Goal: Transaction & Acquisition: Purchase product/service

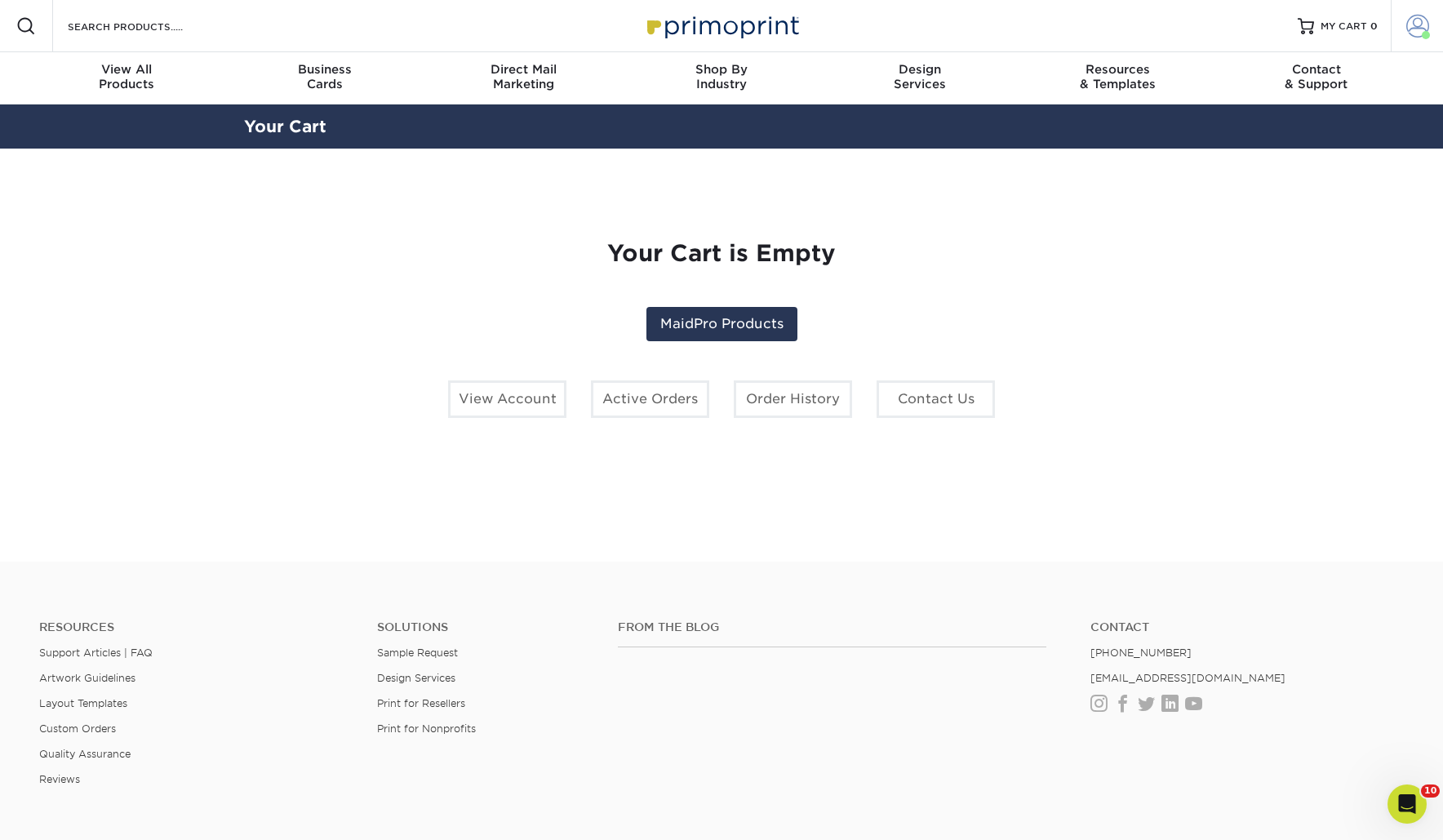
click at [1402, 33] on link "Account" at bounding box center [1418, 26] width 53 height 53
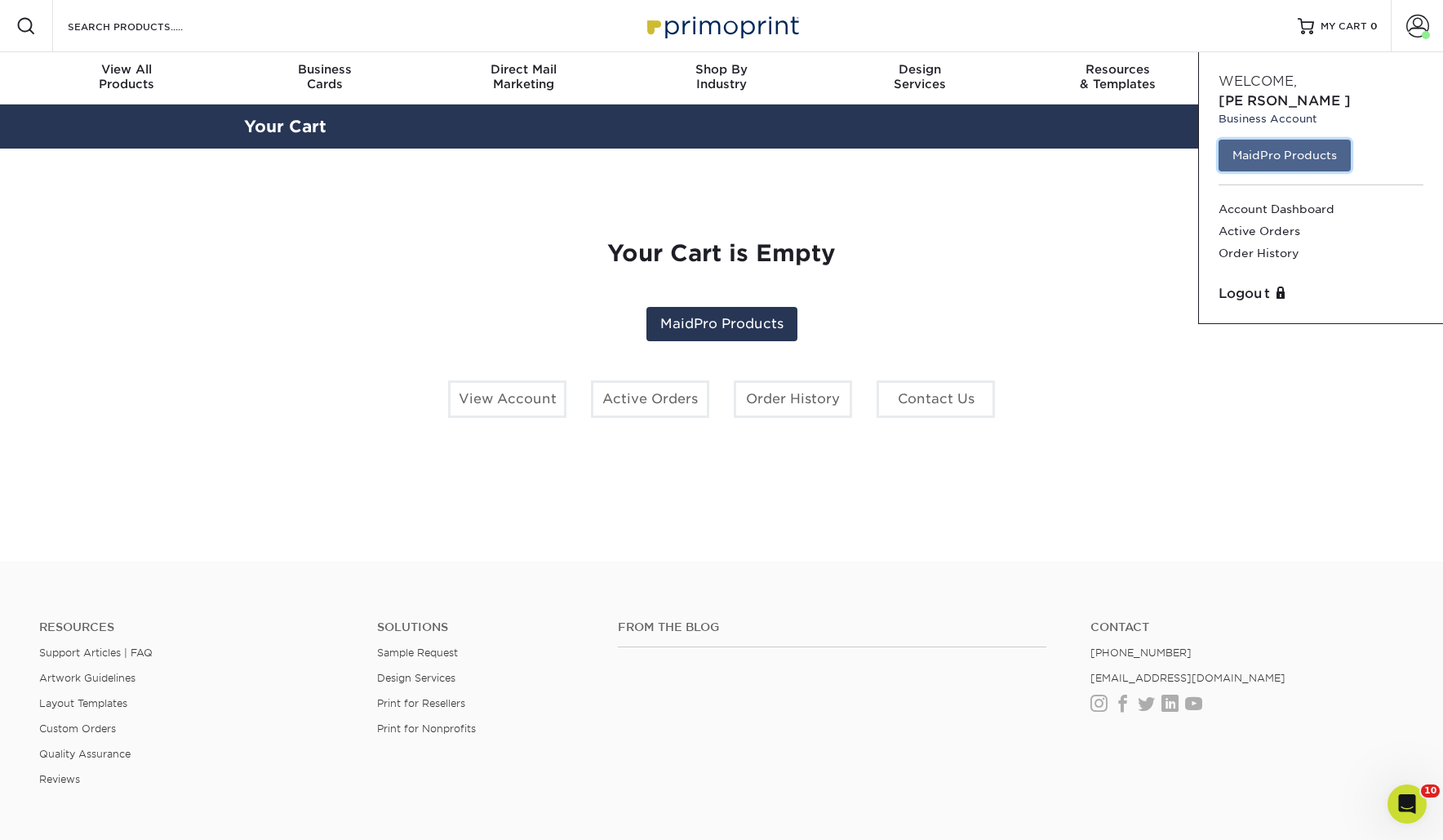
click at [1314, 140] on link "MaidPro Products" at bounding box center [1285, 155] width 133 height 31
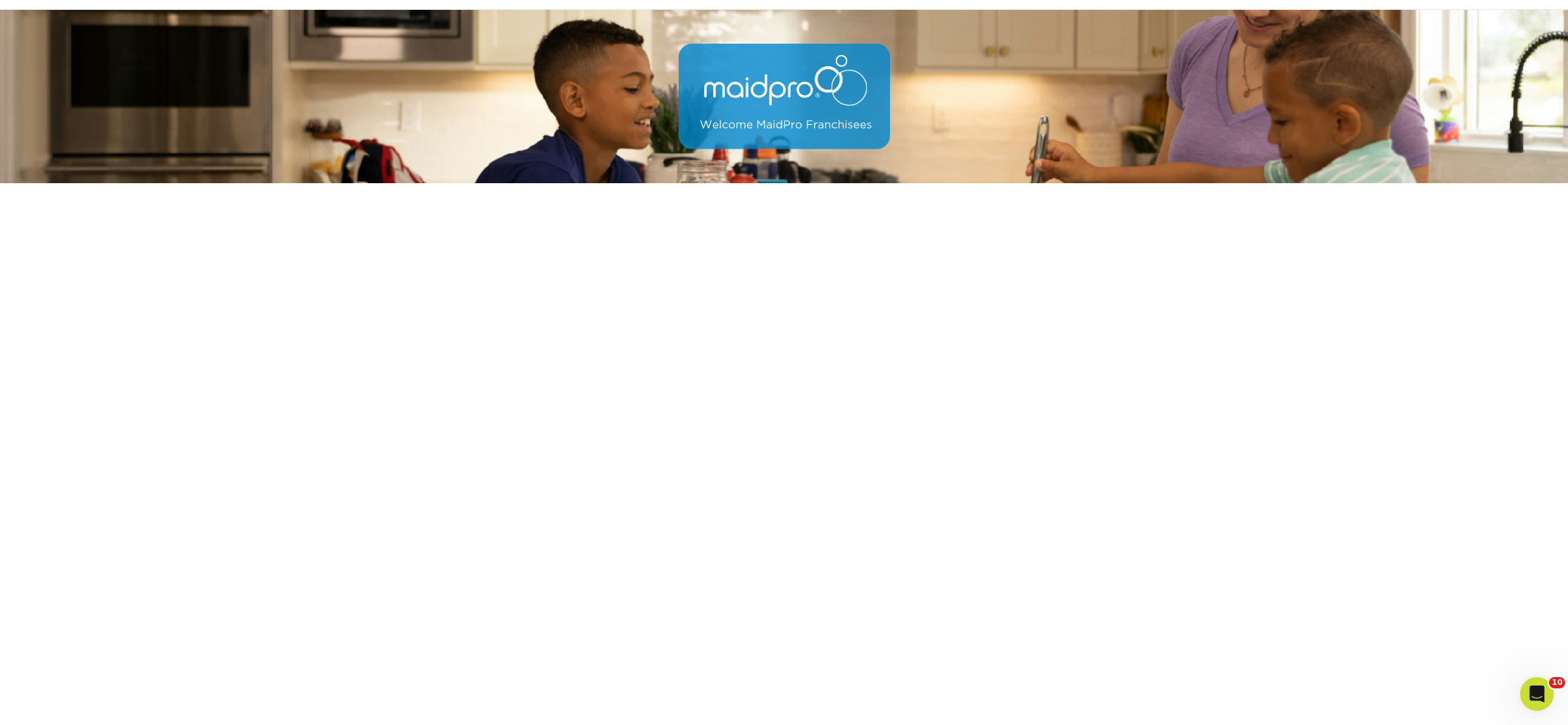
scroll to position [80, 0]
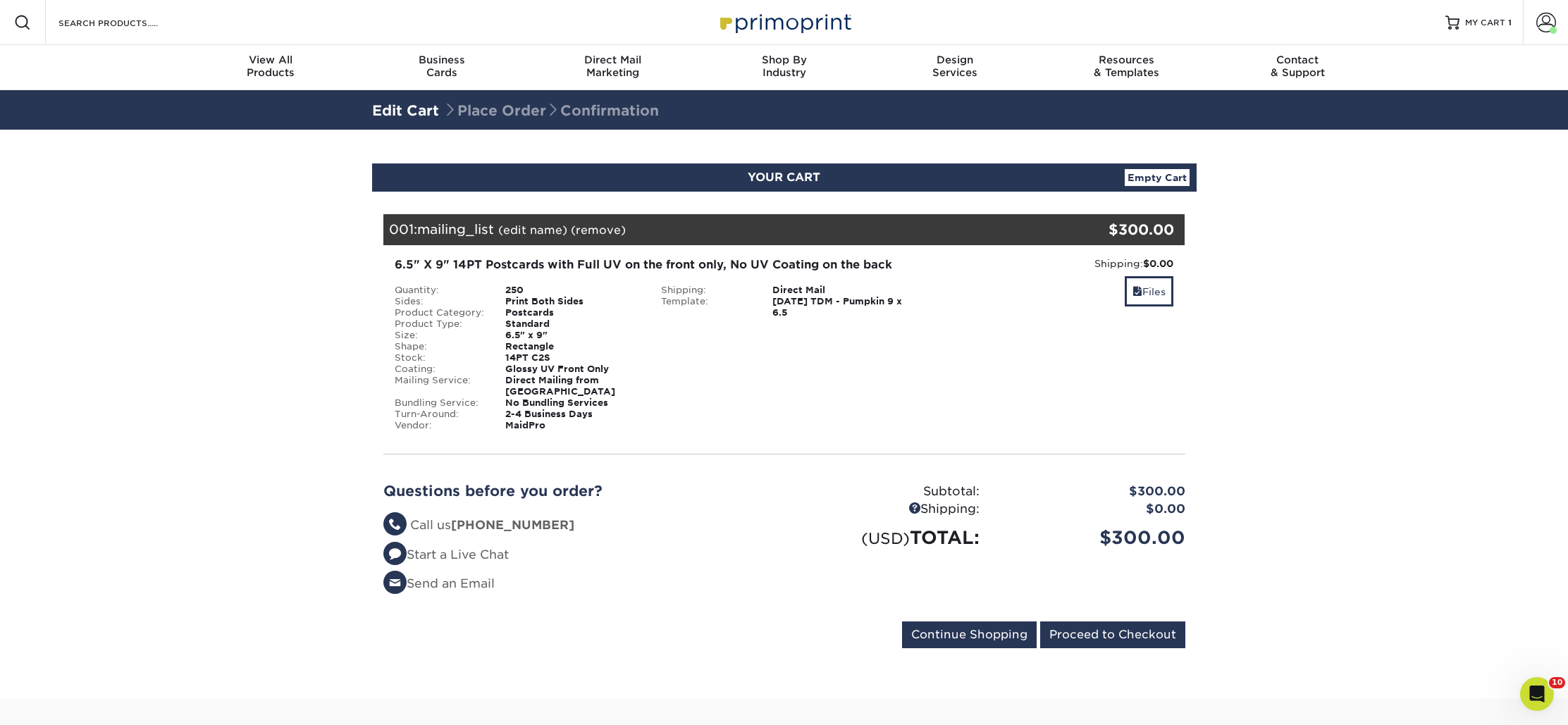
click at [555, 230] on link "(edit name)" at bounding box center [533, 230] width 69 height 13
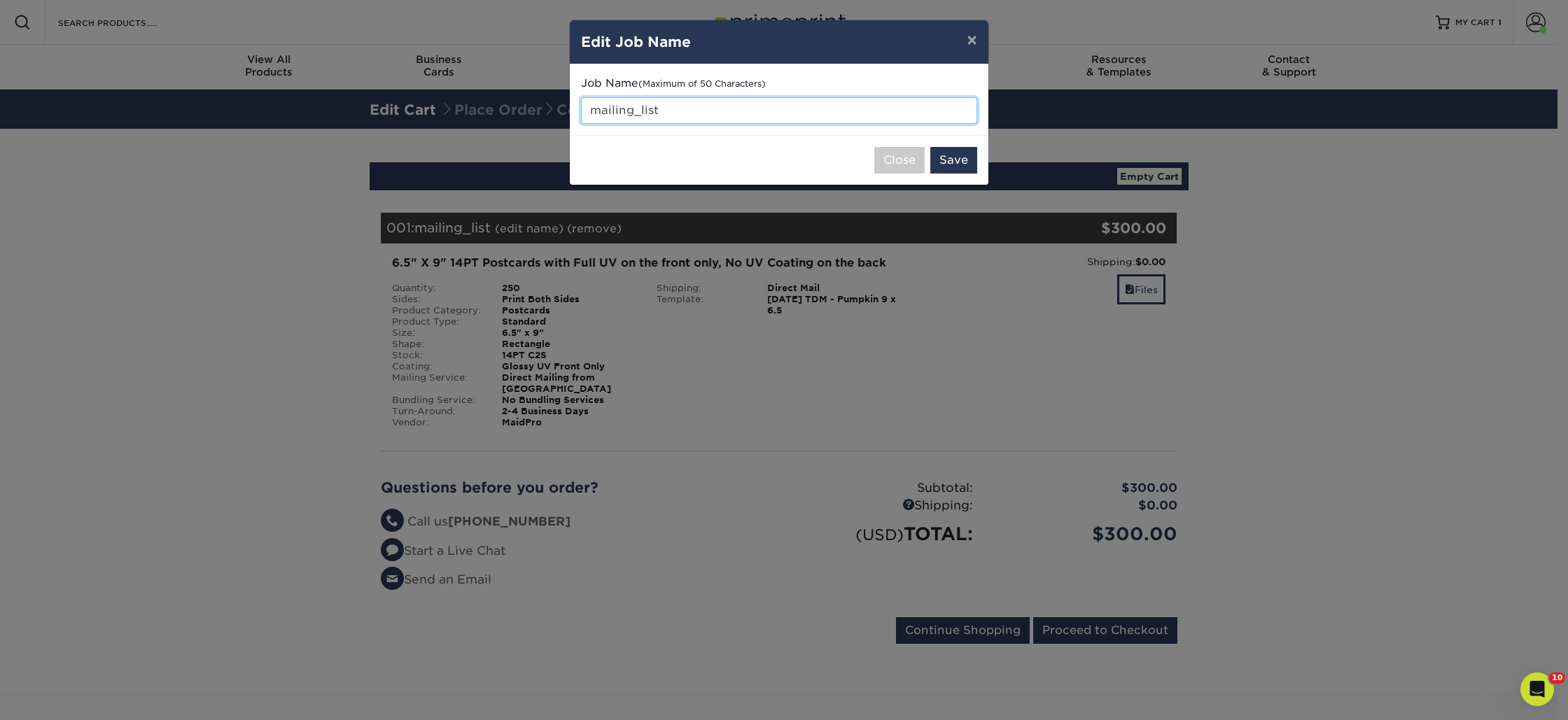
drag, startPoint x: 669, startPoint y: 110, endPoint x: 576, endPoint y: 88, distance: 95.6
click at [576, 88] on div "Job Name (Maximum of 50 Characters) mailing_list" at bounding box center [779, 100] width 418 height 71
type input "Leads/Inquiries"
click at [963, 161] on button "Save" at bounding box center [954, 161] width 47 height 27
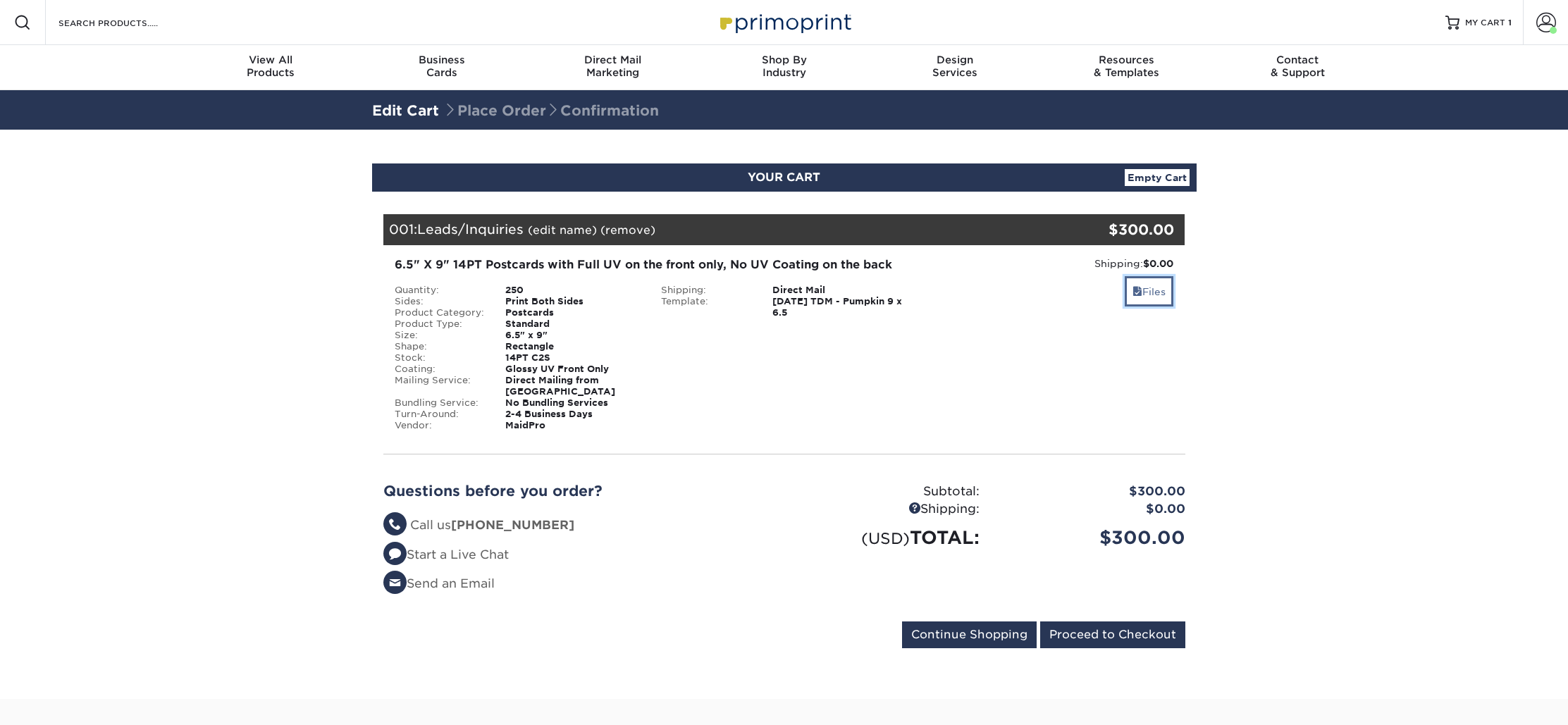
click at [1140, 294] on link "Files" at bounding box center [1149, 291] width 49 height 30
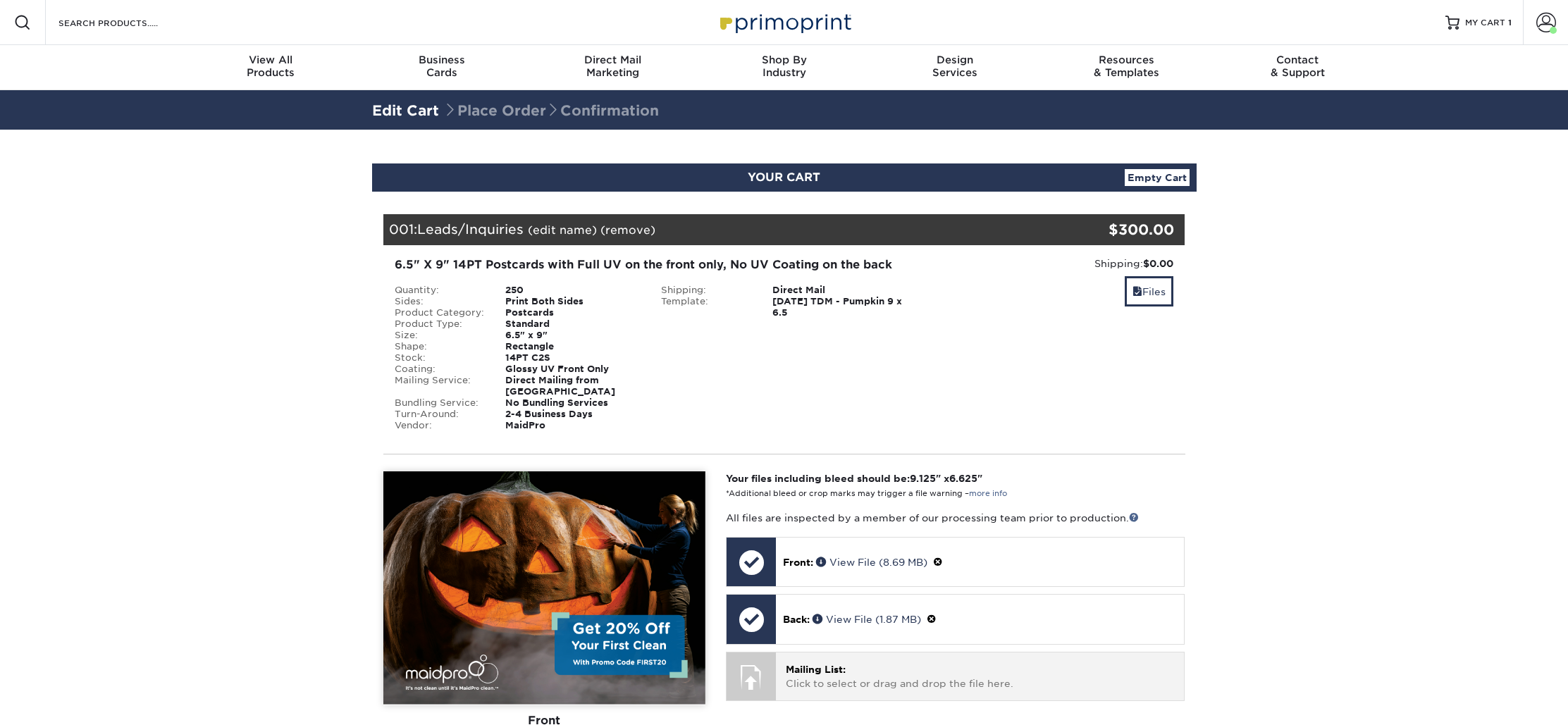
click at [767, 655] on div at bounding box center [751, 677] width 50 height 50
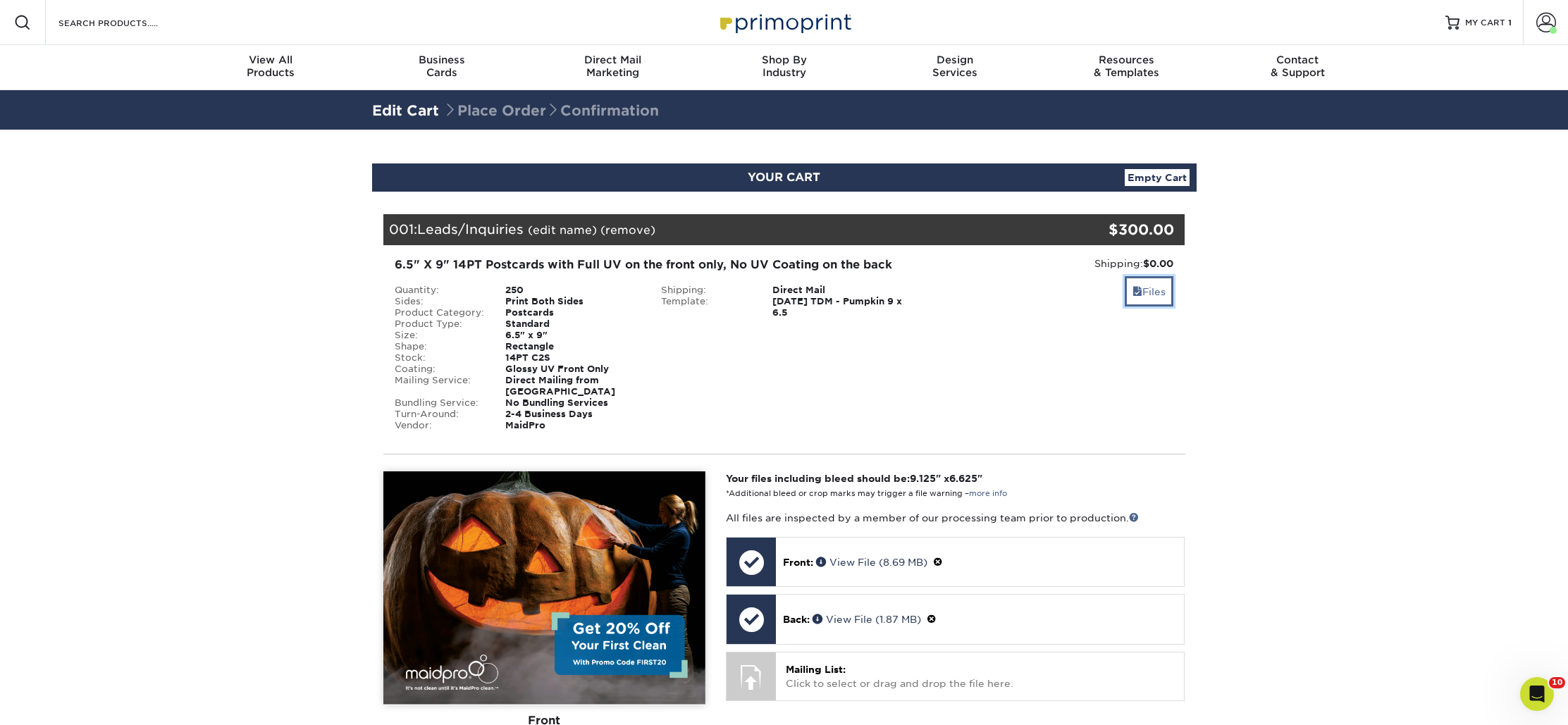
click at [1134, 287] on span at bounding box center [1138, 291] width 10 height 11
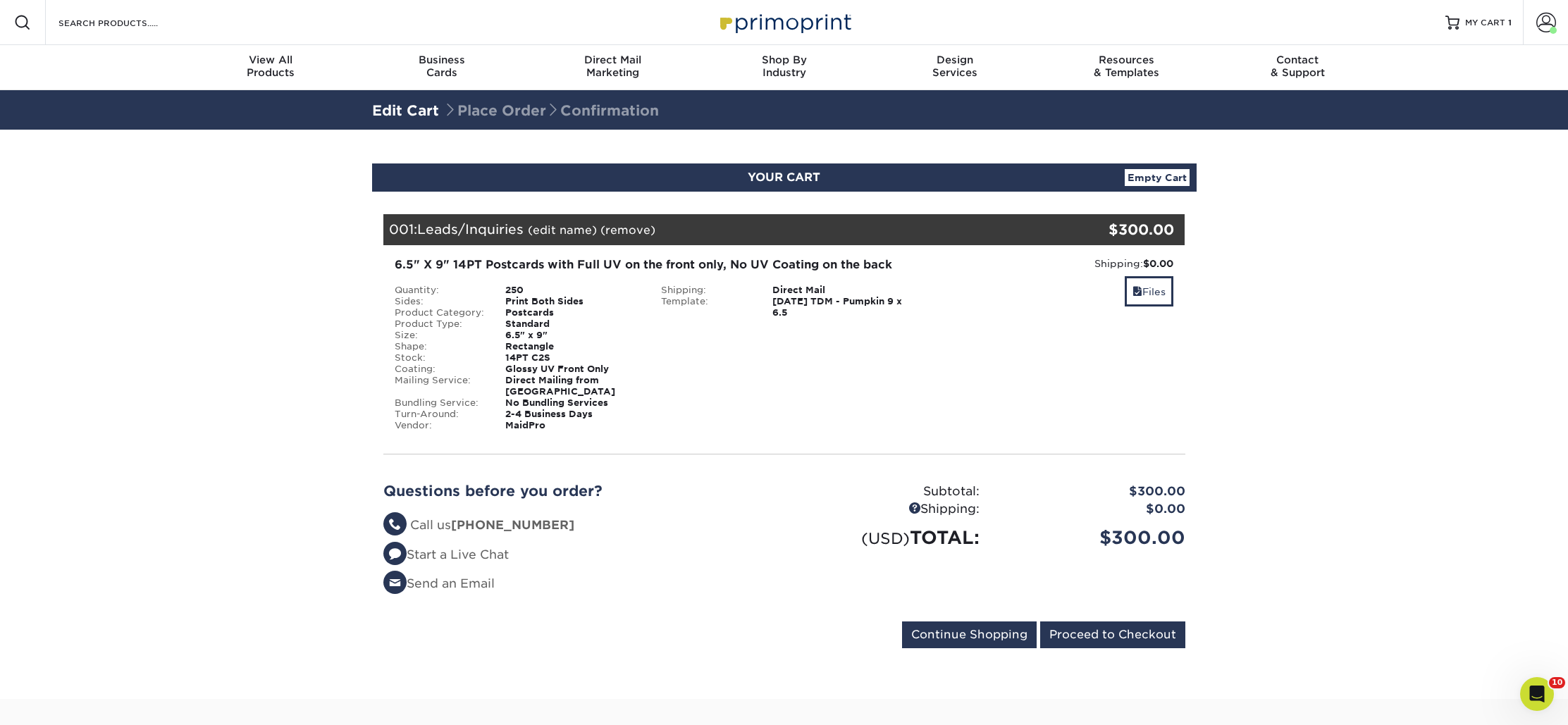
click at [1119, 289] on div "Files" at bounding box center [1051, 292] width 246 height 33
click at [1129, 290] on link "Files" at bounding box center [1149, 291] width 49 height 30
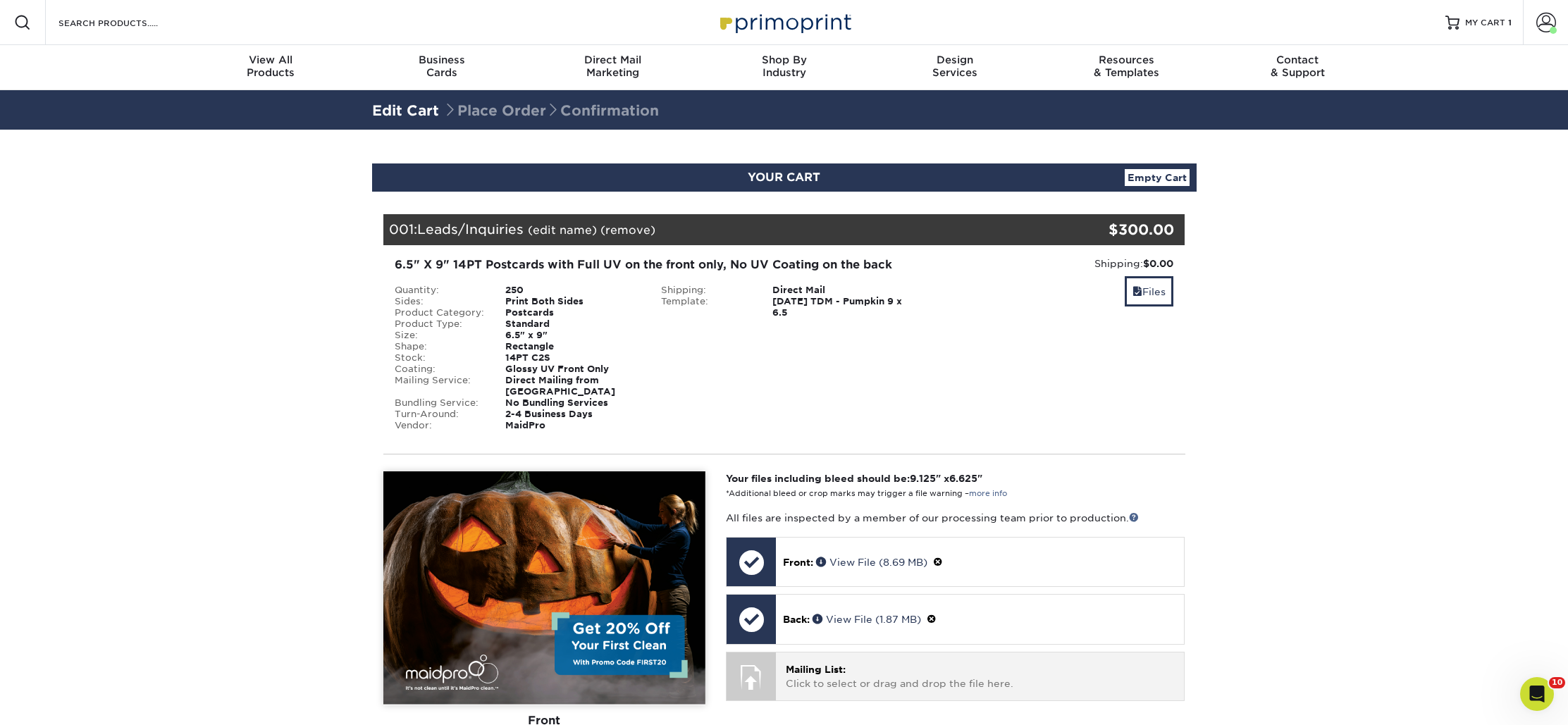
click at [776, 674] on div "Mailing List: Click to select or drag and drop the file here. Choose file" at bounding box center [979, 676] width 408 height 47
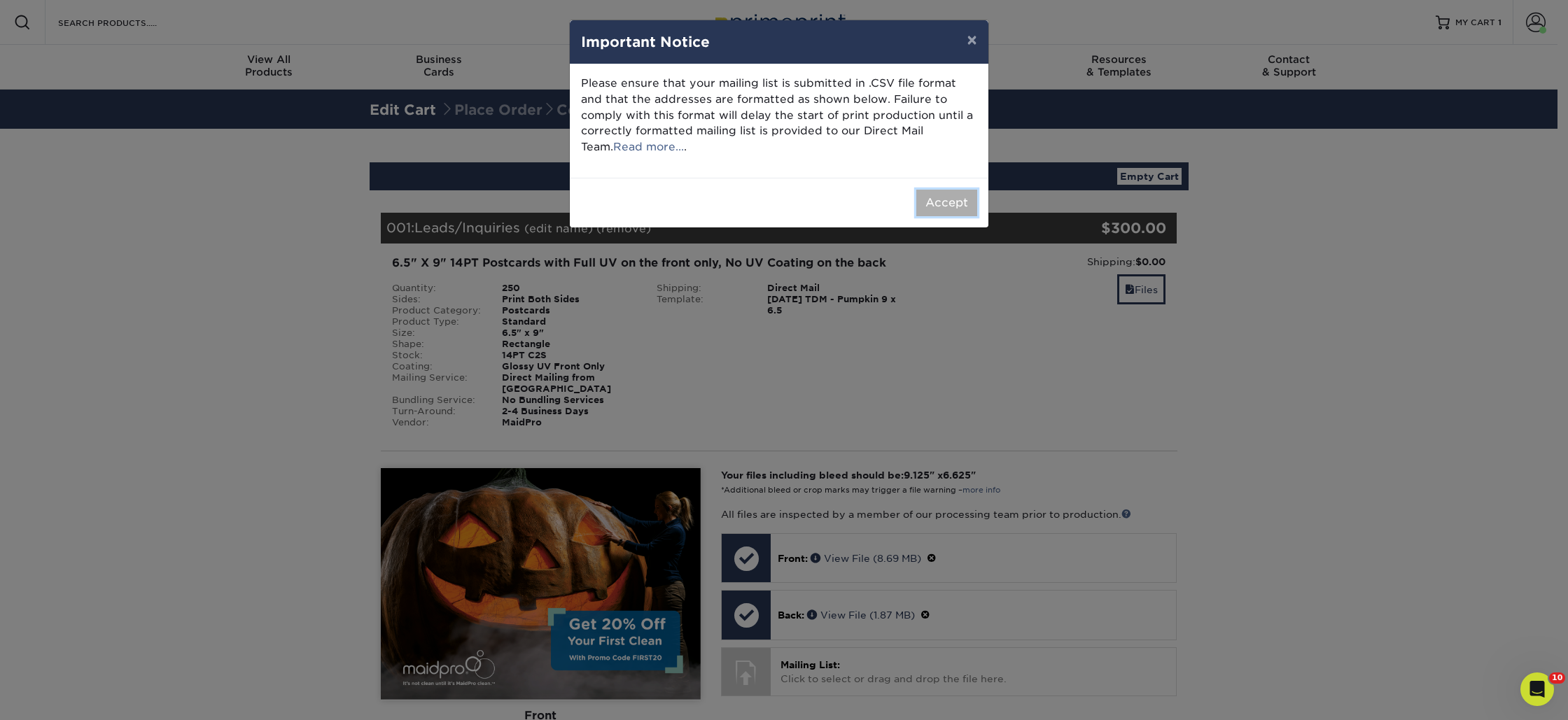
click at [937, 193] on button "Accept" at bounding box center [946, 203] width 61 height 27
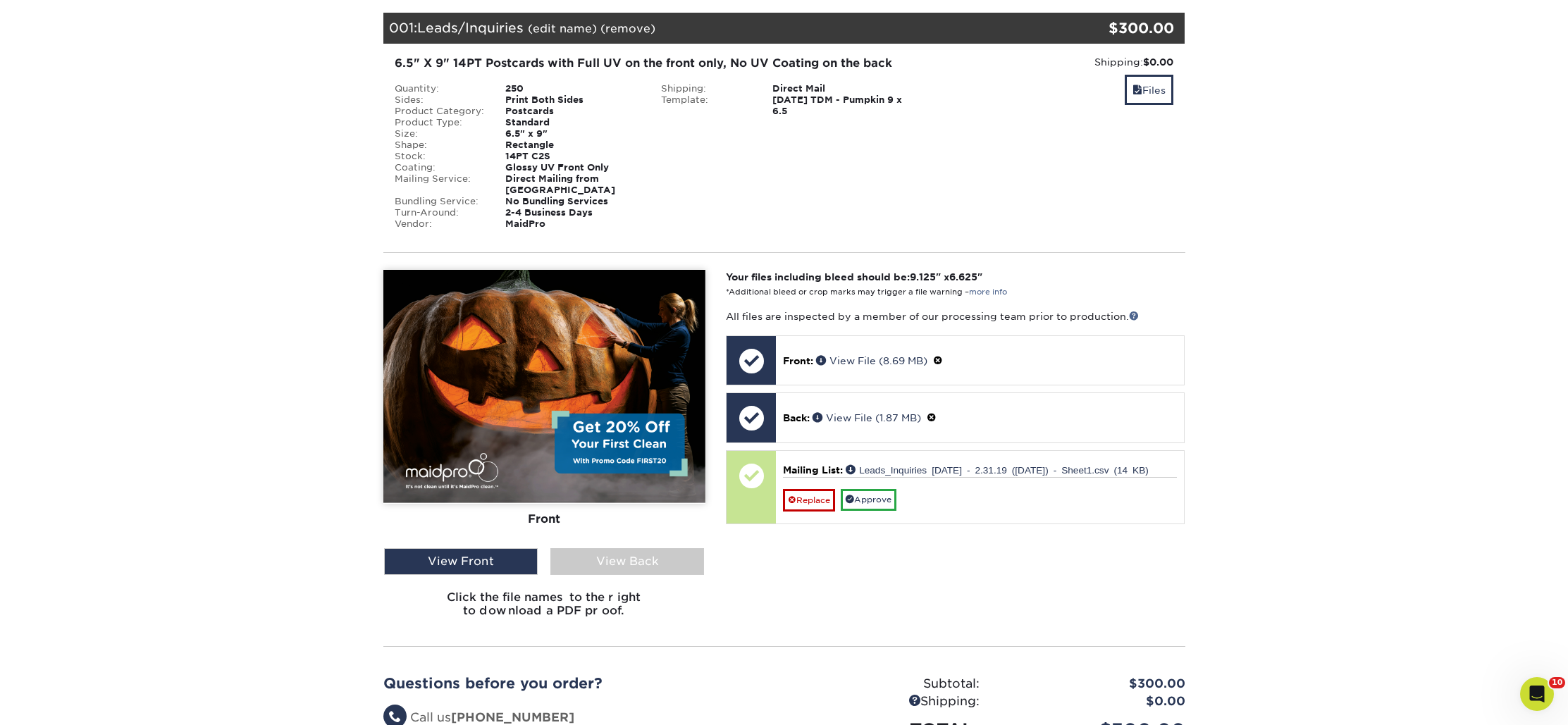
scroll to position [205, 0]
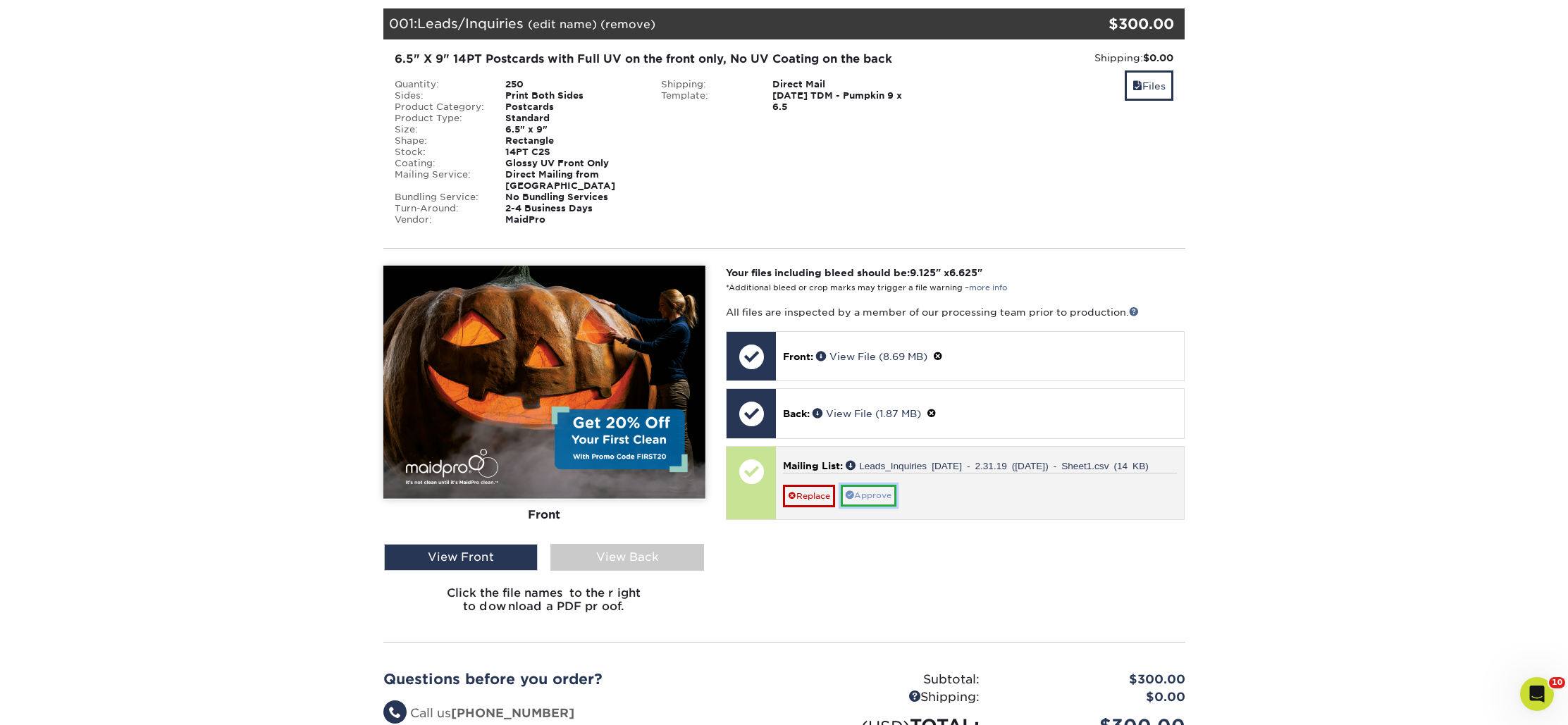
click at [887, 485] on link "Approve" at bounding box center [868, 496] width 56 height 22
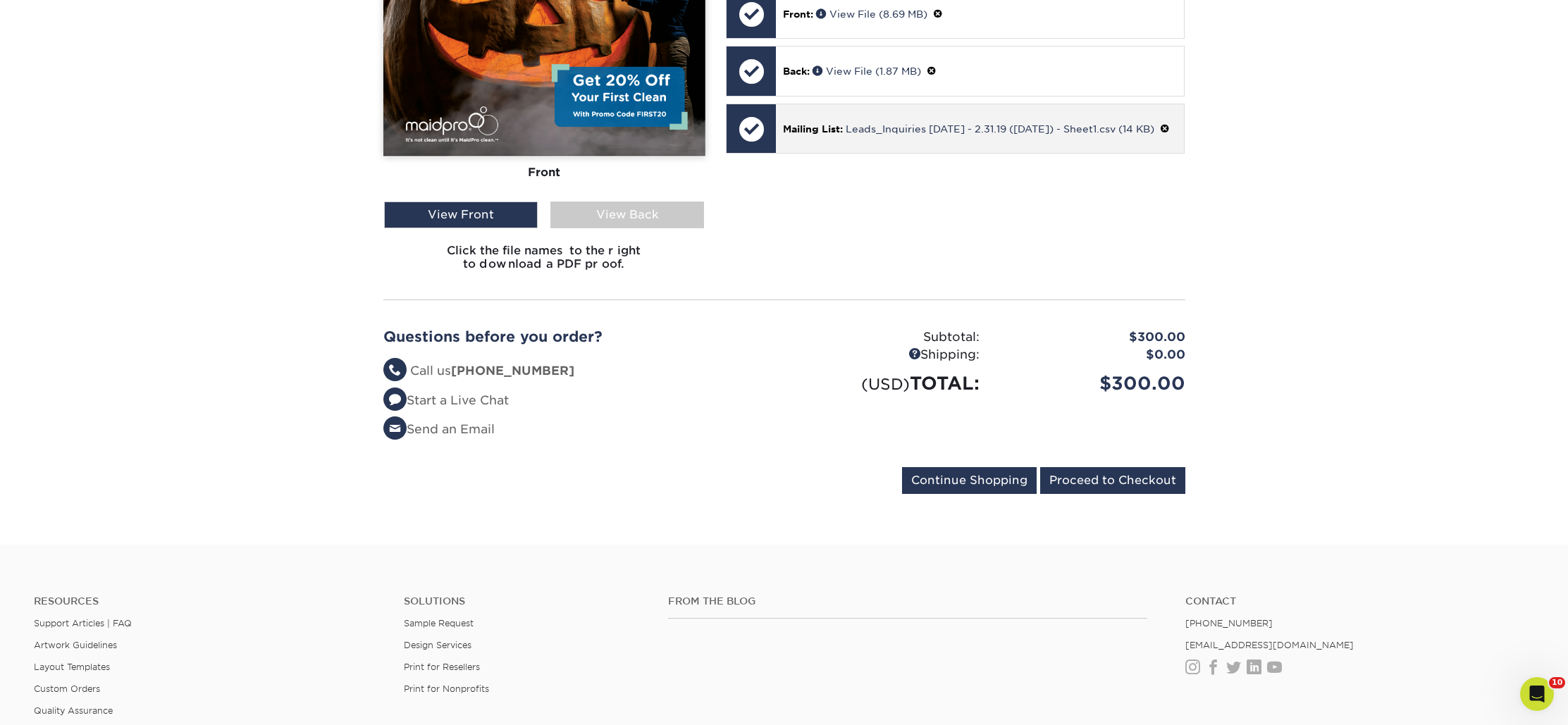
scroll to position [555, 0]
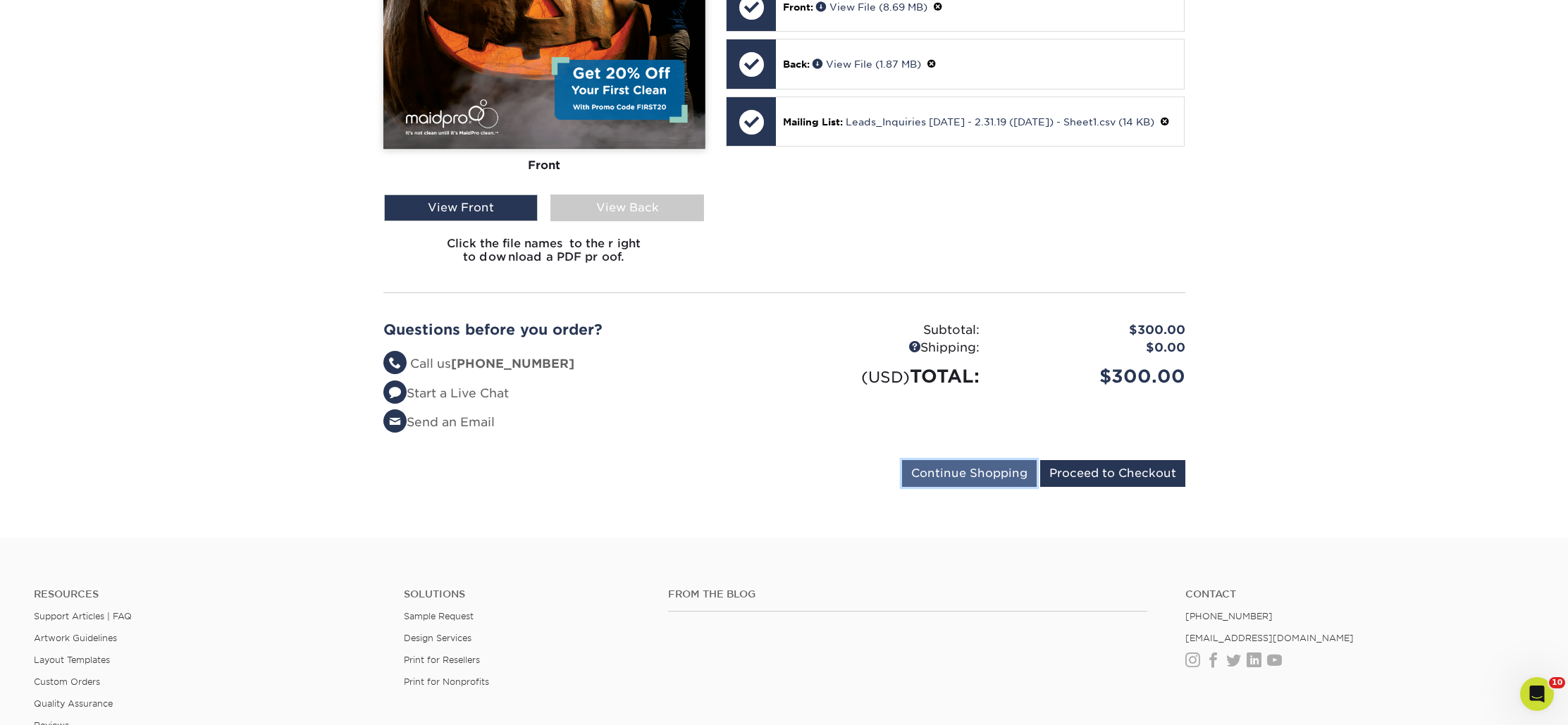
click at [946, 466] on input "Continue Shopping" at bounding box center [969, 473] width 135 height 27
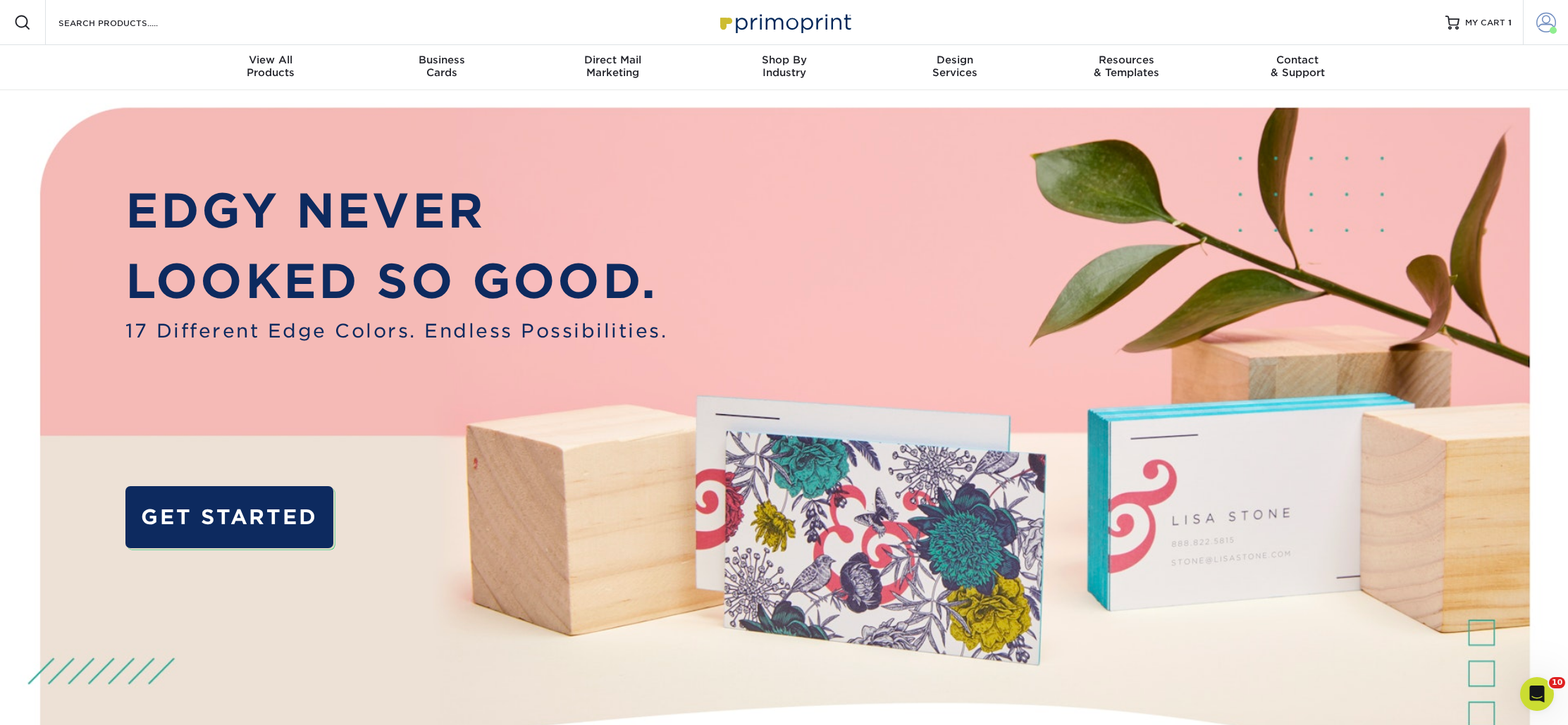
click at [1542, 24] on span at bounding box center [1545, 22] width 19 height 19
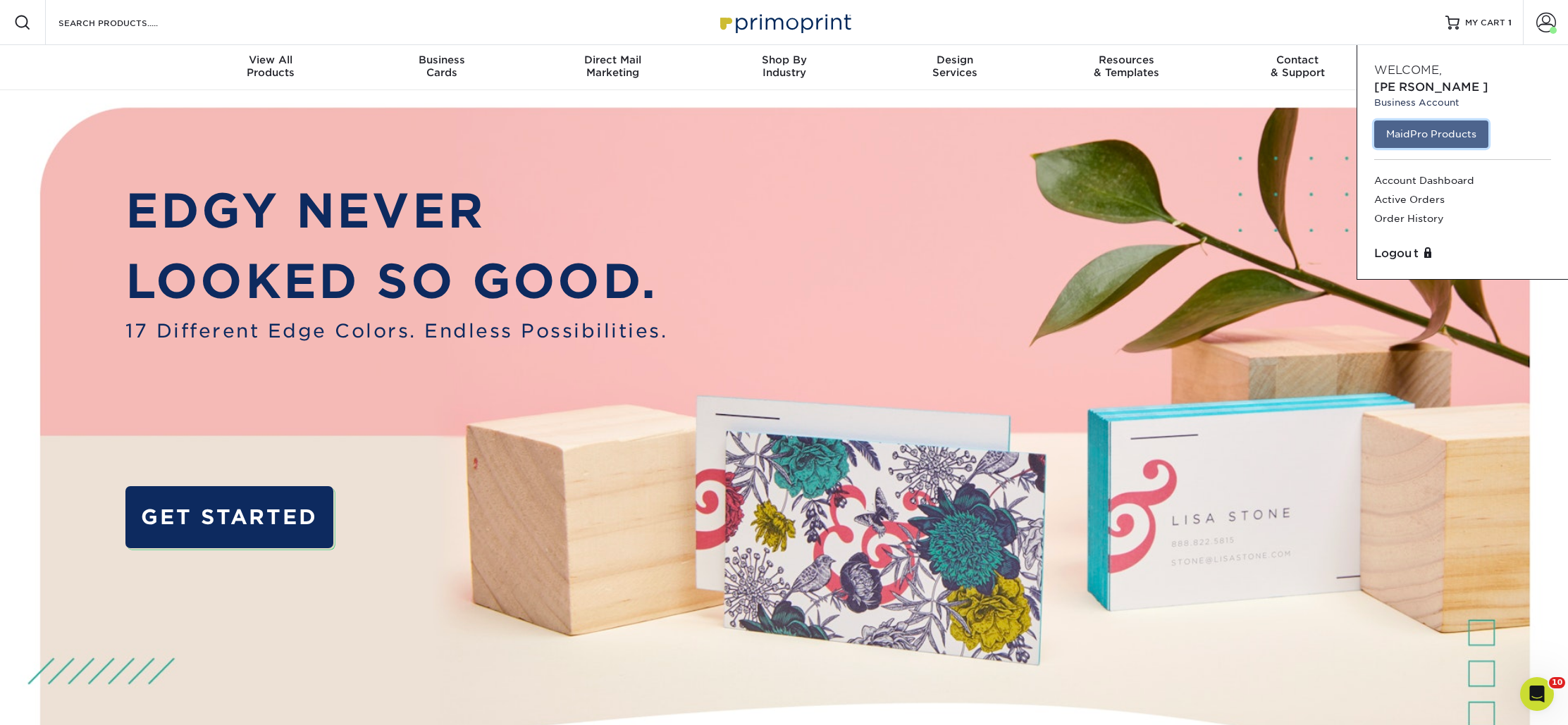
click at [1464, 120] on link "MaidPro Products" at bounding box center [1432, 134] width 115 height 27
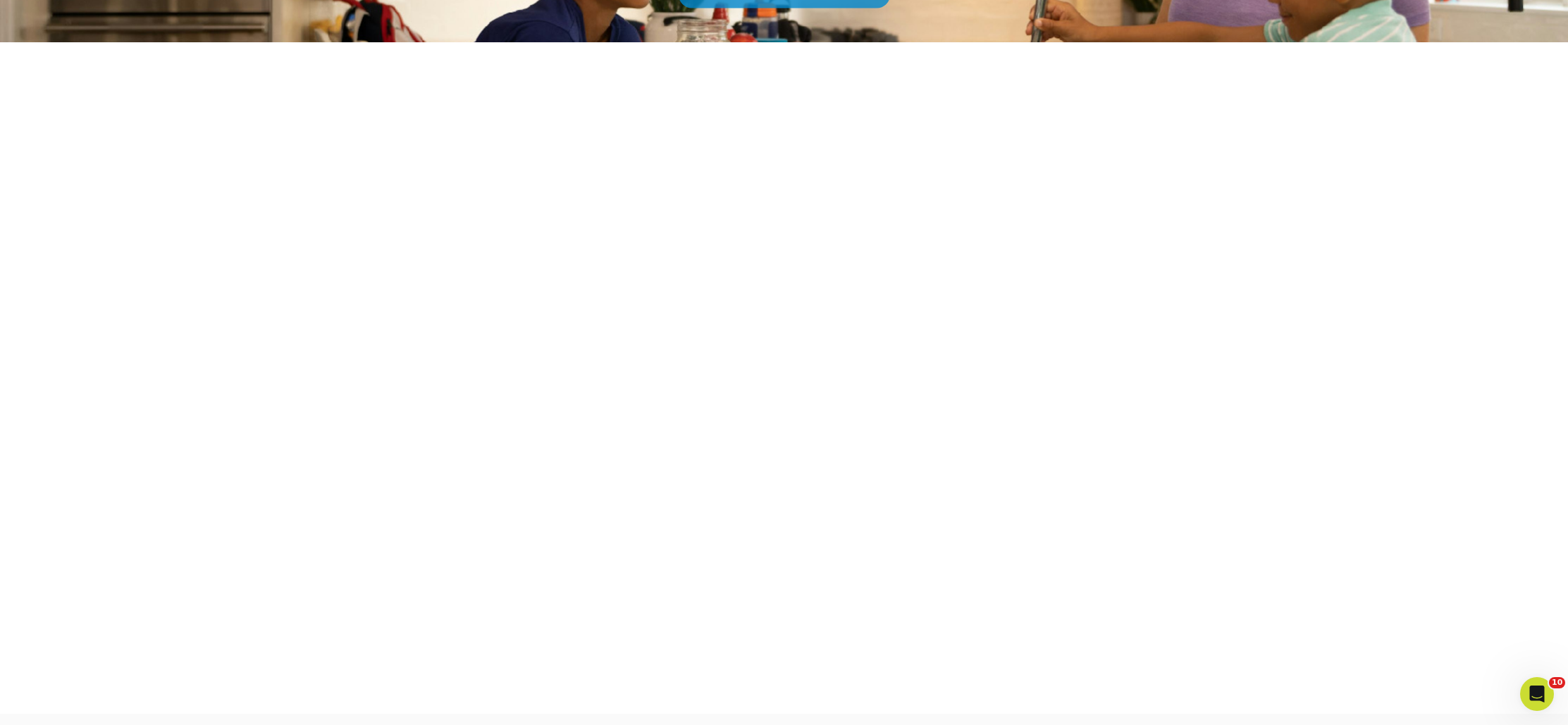
scroll to position [263, 0]
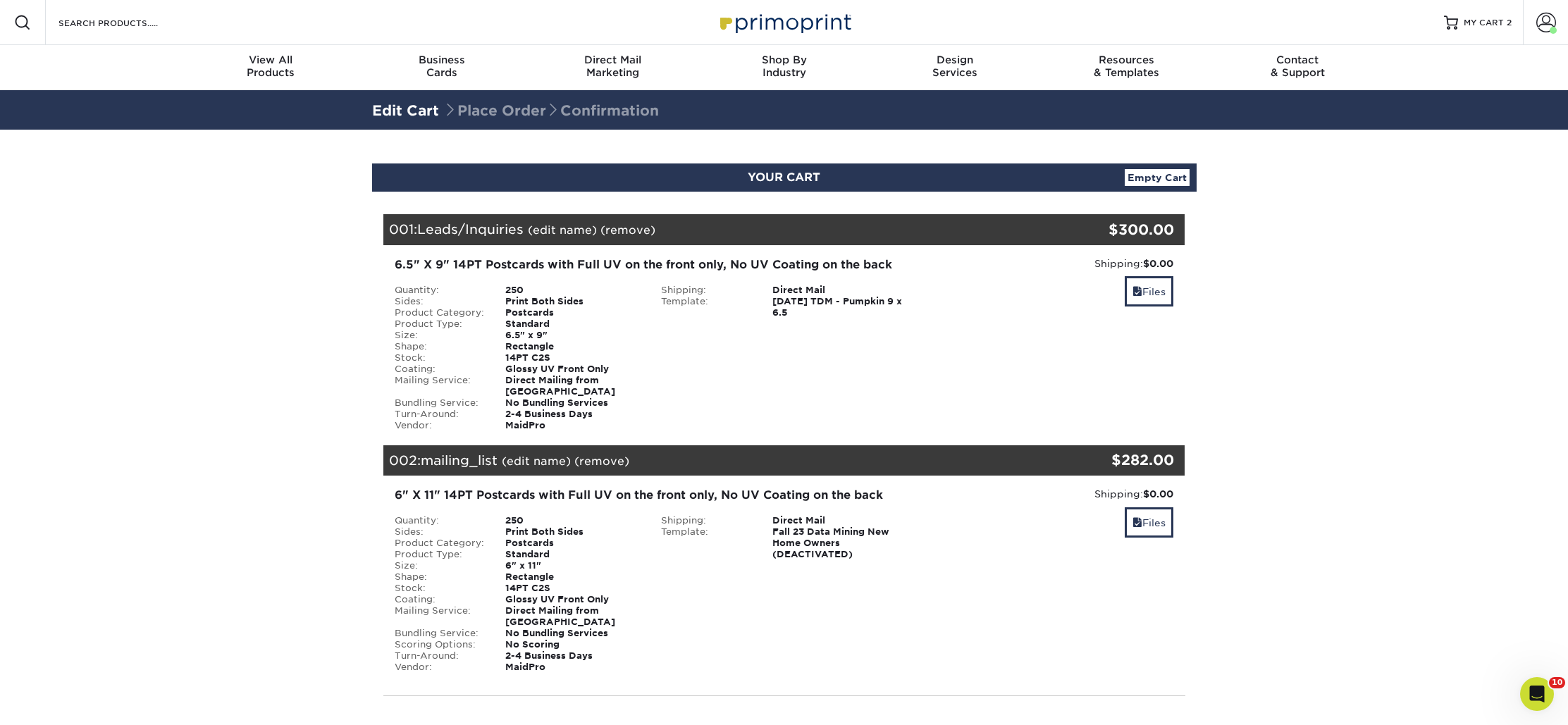
click at [529, 455] on link "(edit name)" at bounding box center [536, 461] width 69 height 13
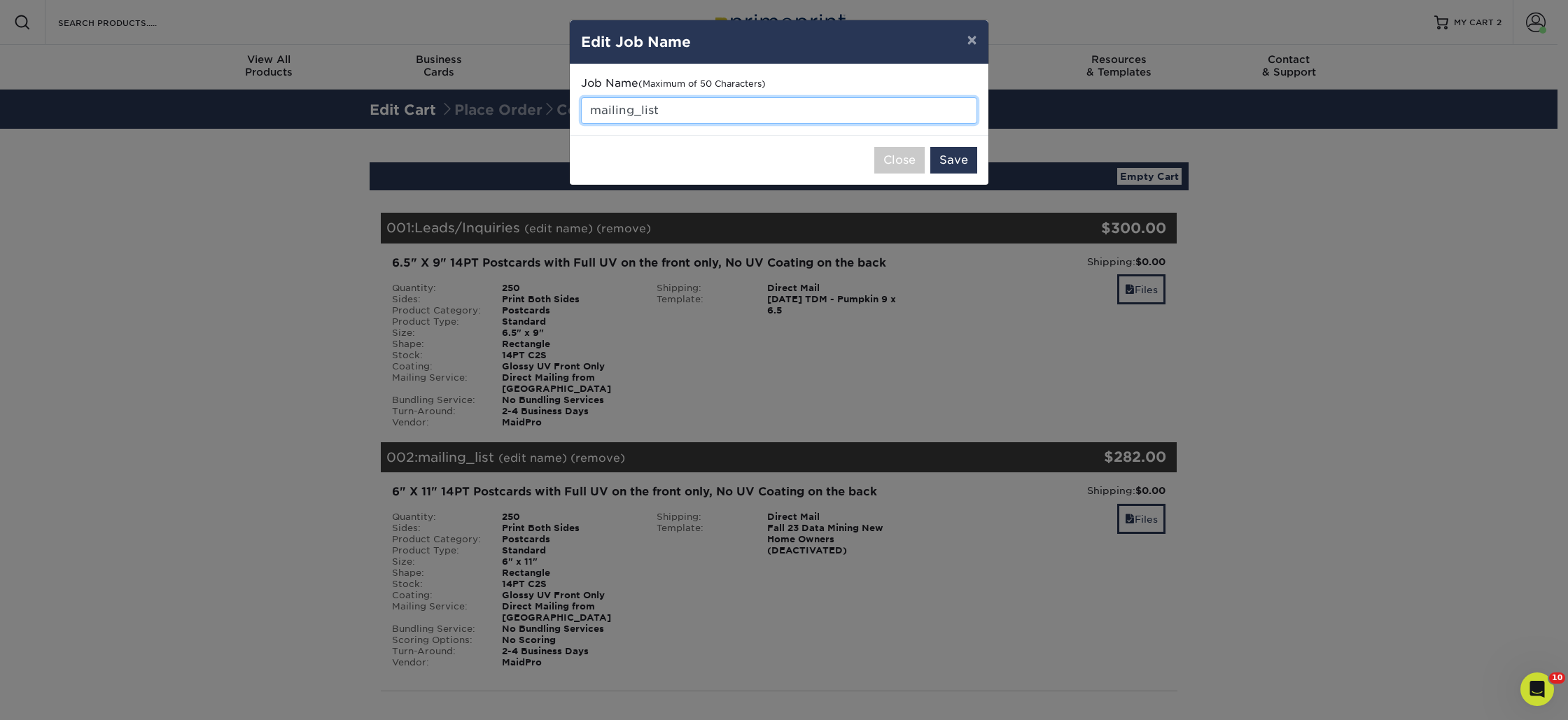
click at [671, 103] on input "mailing_list" at bounding box center [779, 110] width 397 height 27
click at [664, 103] on input "mailing_list" at bounding box center [779, 110] width 397 height 27
drag, startPoint x: 667, startPoint y: 105, endPoint x: 581, endPoint y: 95, distance: 86.6
click at [581, 95] on div "Job Name (Maximum of 50 Characters) mailing_list" at bounding box center [779, 100] width 397 height 49
type input "Inactives"
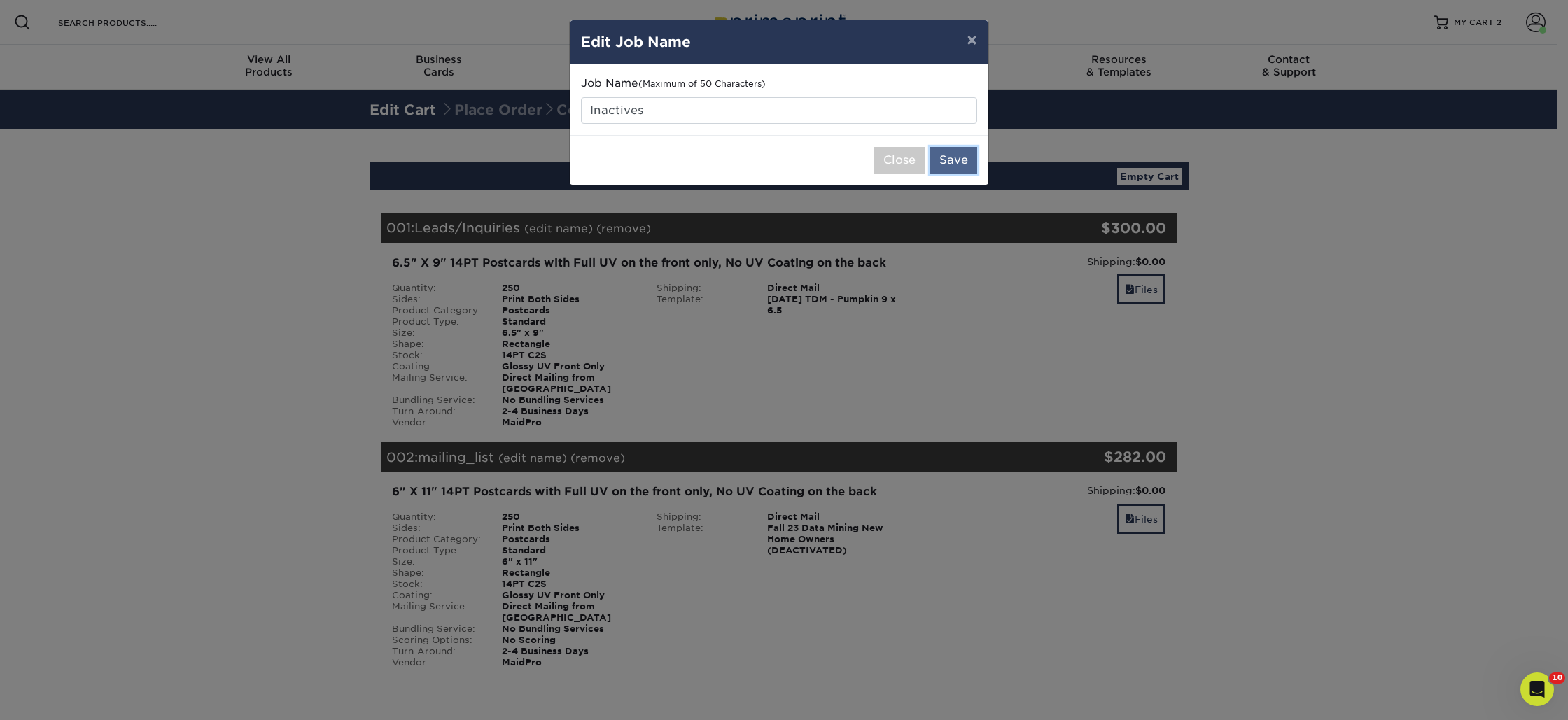
click at [953, 156] on button "Save" at bounding box center [954, 161] width 47 height 27
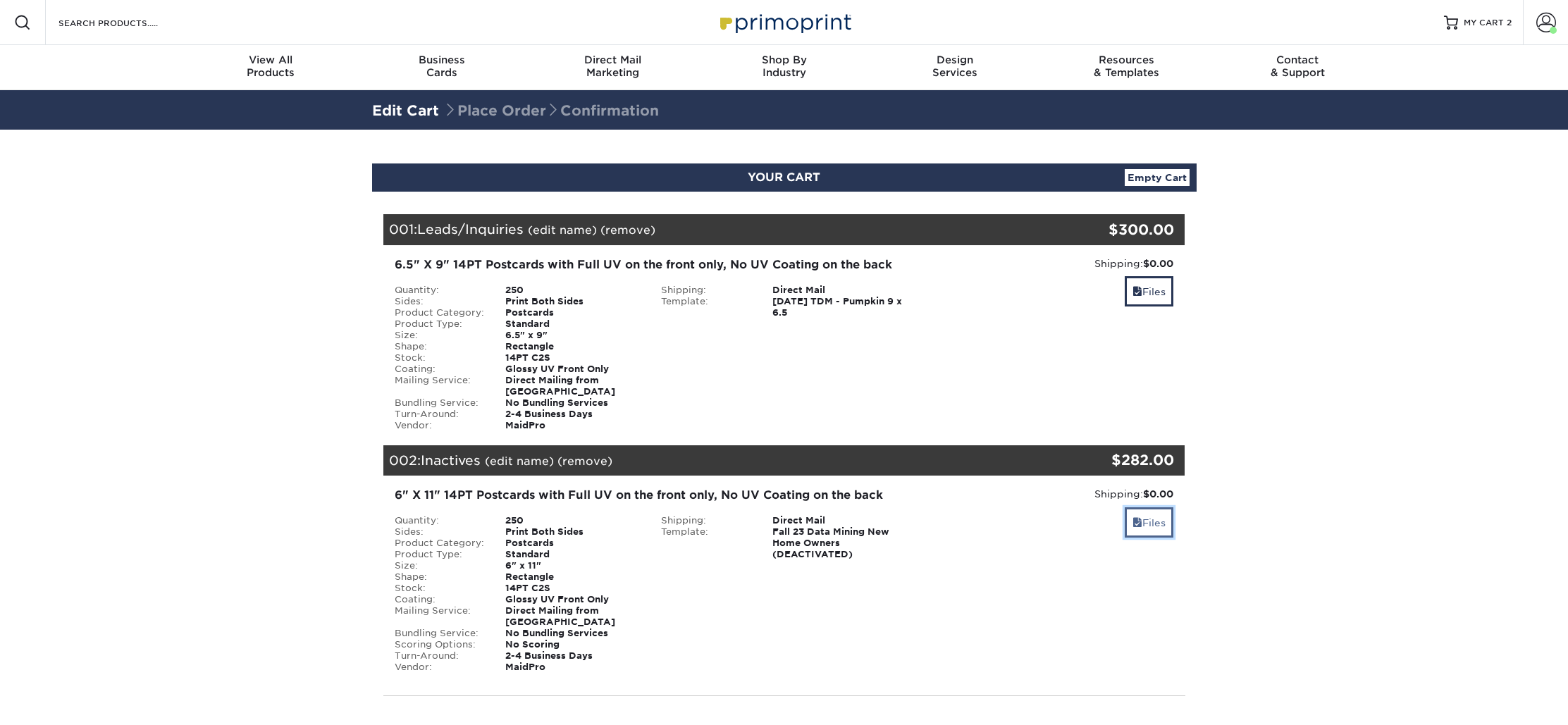
click at [1159, 508] on link "Files" at bounding box center [1149, 522] width 49 height 30
click at [1153, 508] on link "Files" at bounding box center [1149, 522] width 49 height 30
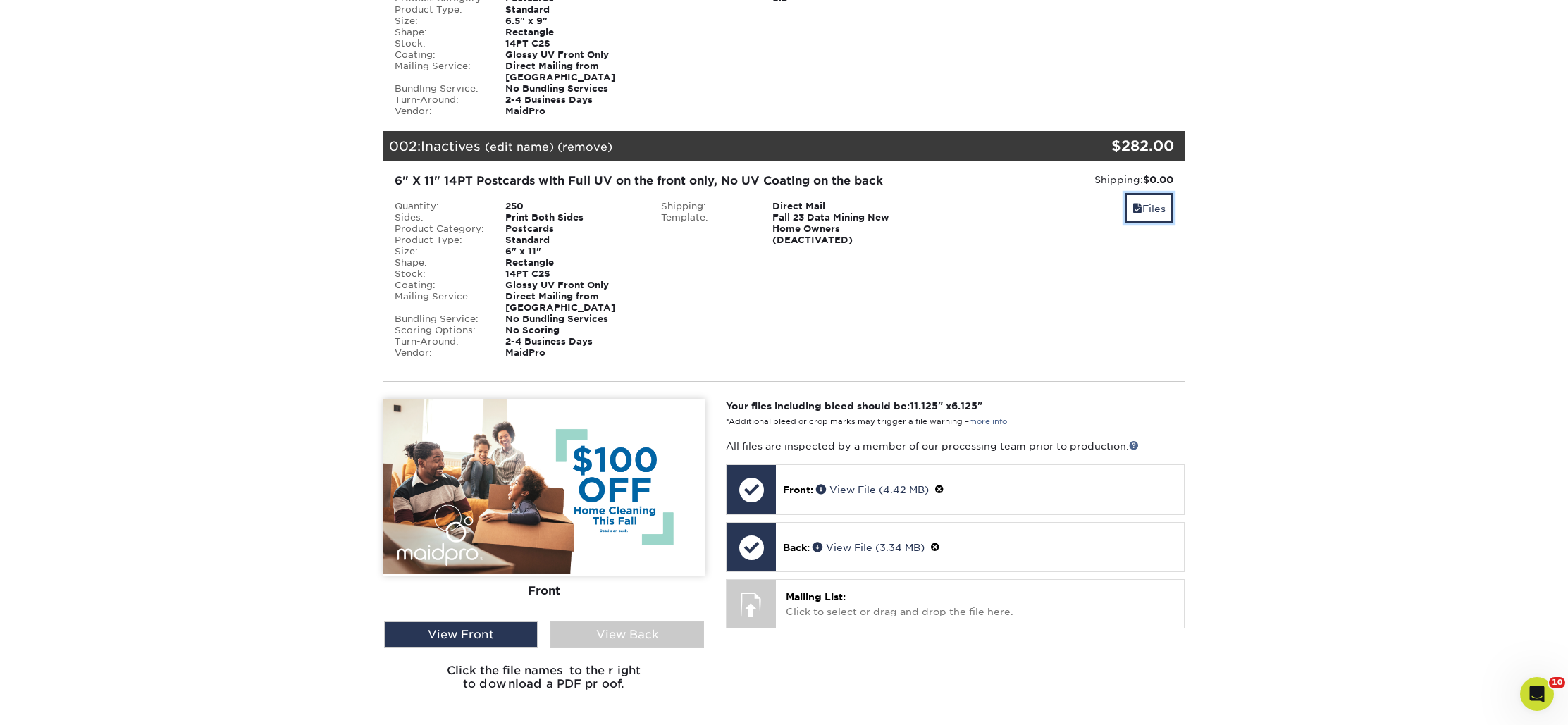
scroll to position [488, 0]
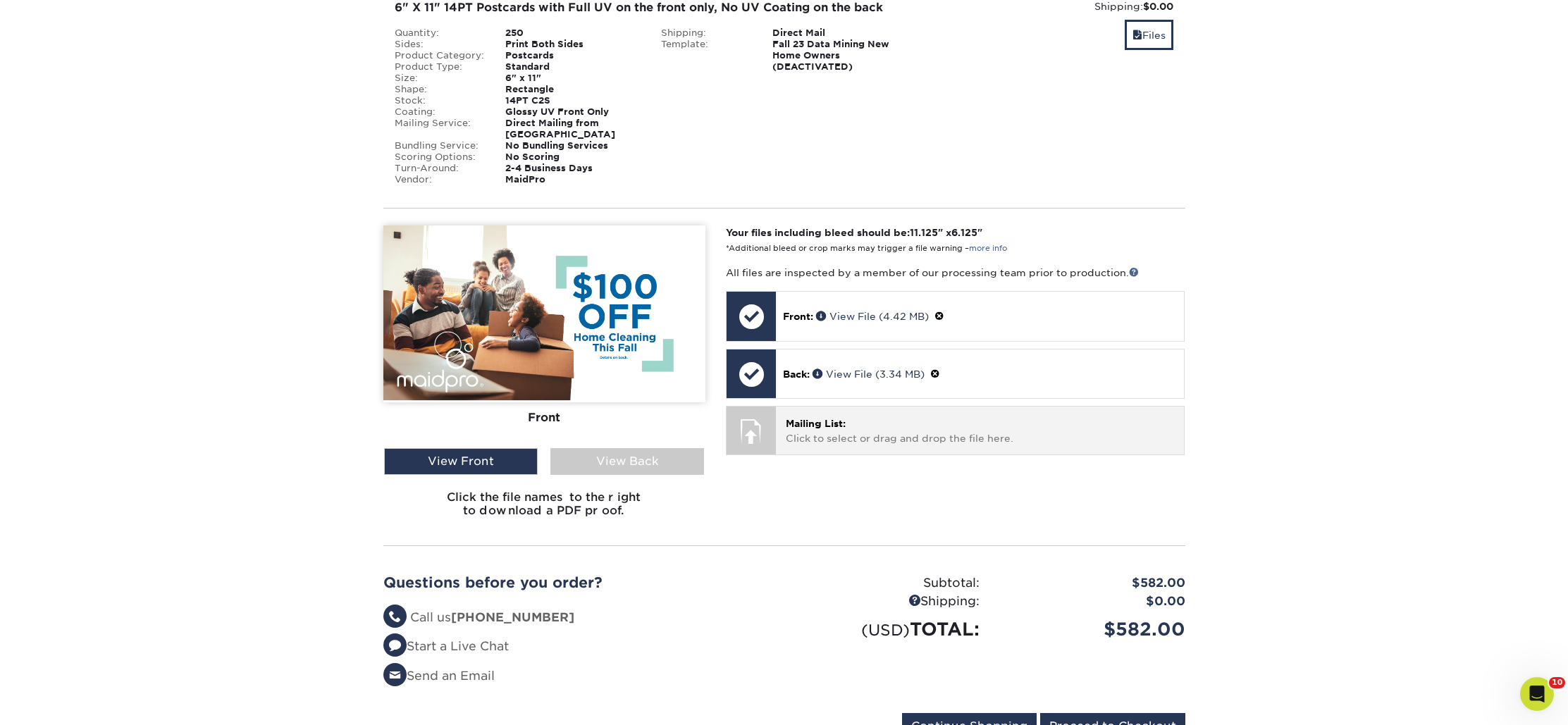
click at [916, 416] on p "Mailing List: Click to select or drag and drop the file here." at bounding box center [979, 430] width 388 height 29
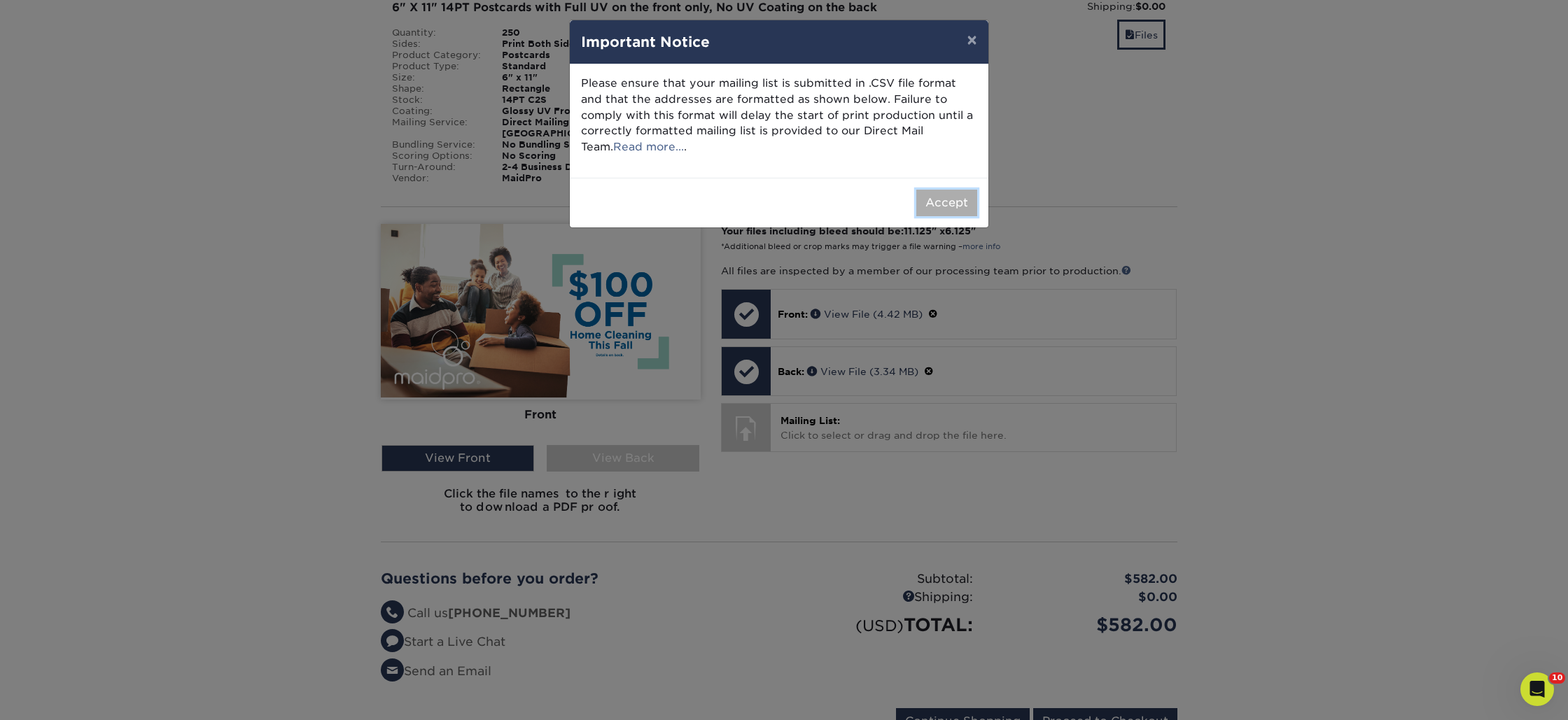
click at [955, 206] on button "Accept" at bounding box center [946, 203] width 61 height 27
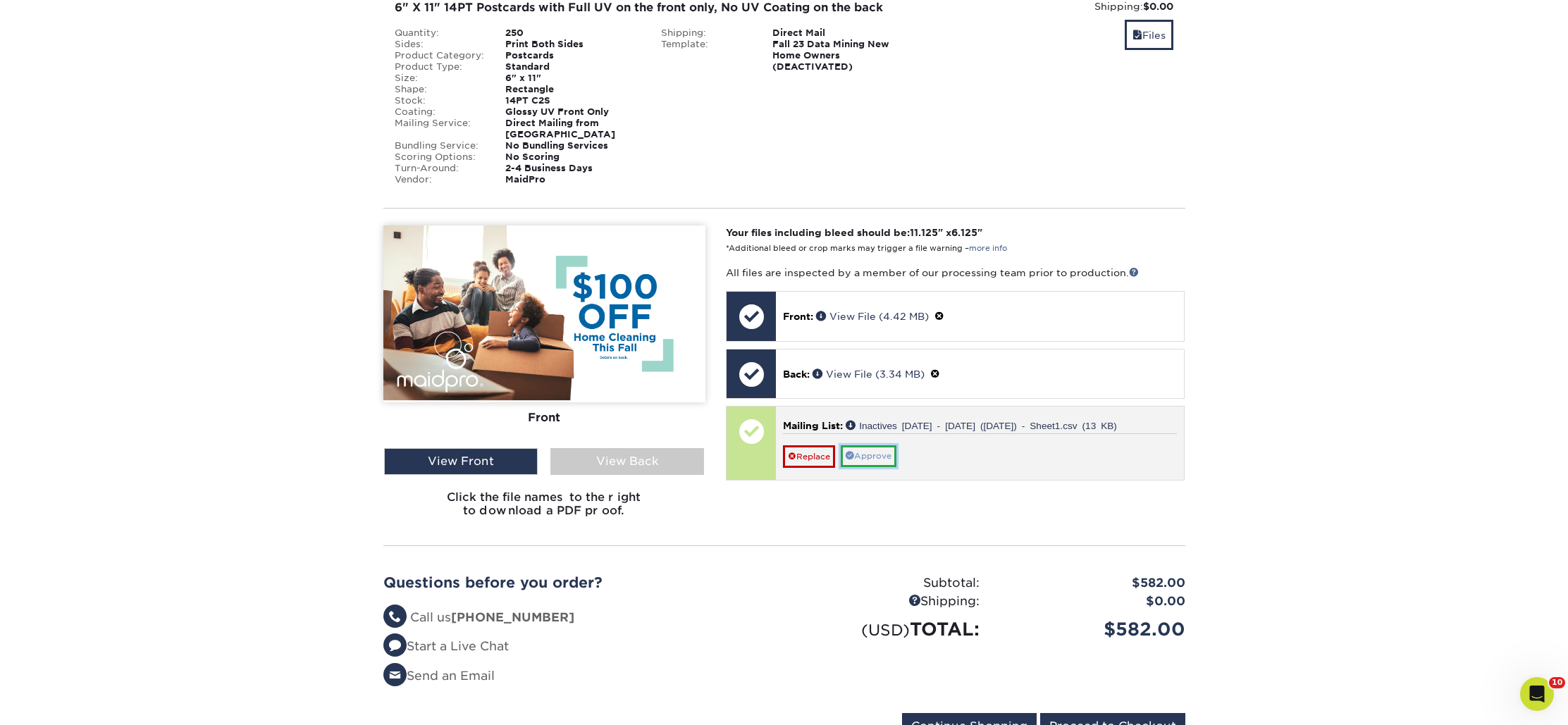
click at [867, 445] on link "Approve" at bounding box center [868, 456] width 56 height 22
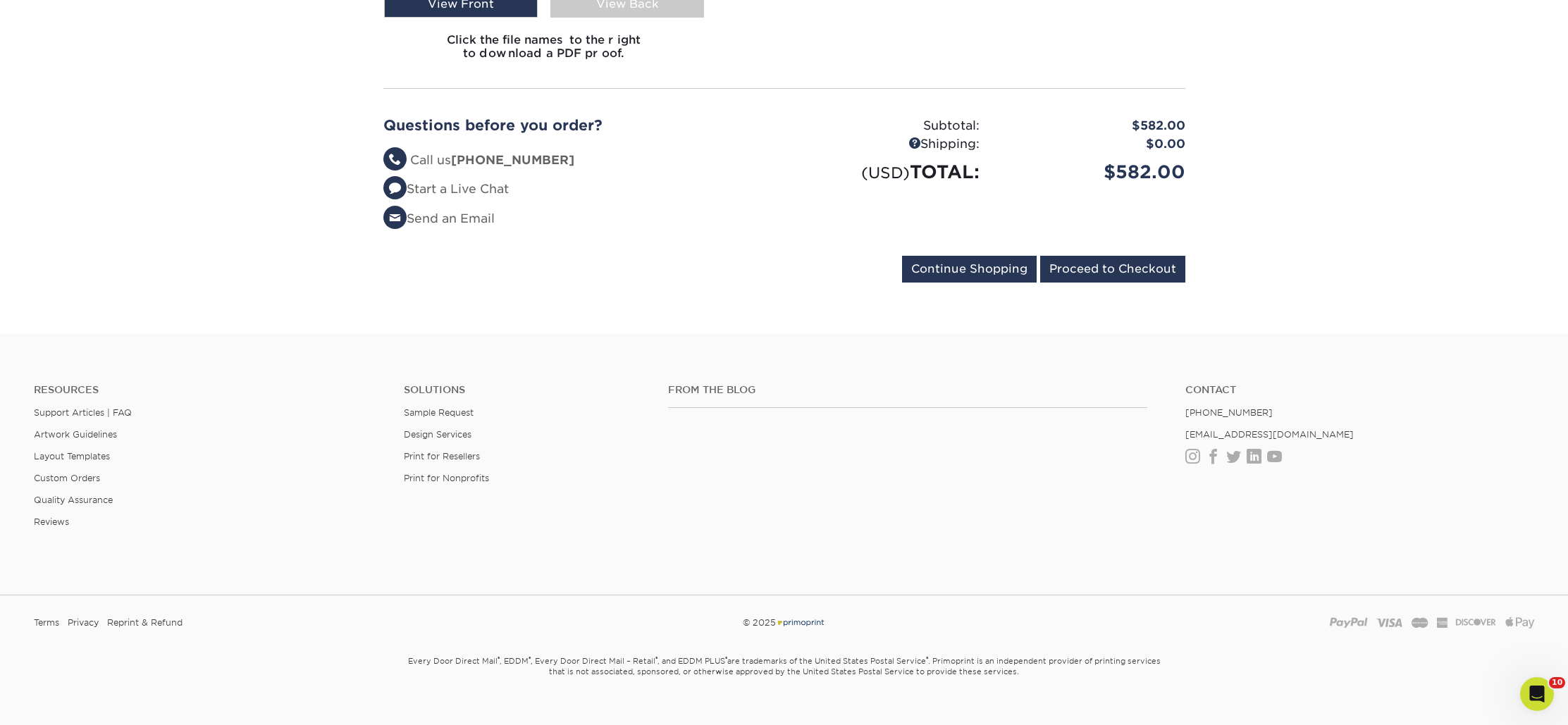
scroll to position [946, 0]
click at [950, 255] on input "Continue Shopping" at bounding box center [969, 269] width 135 height 27
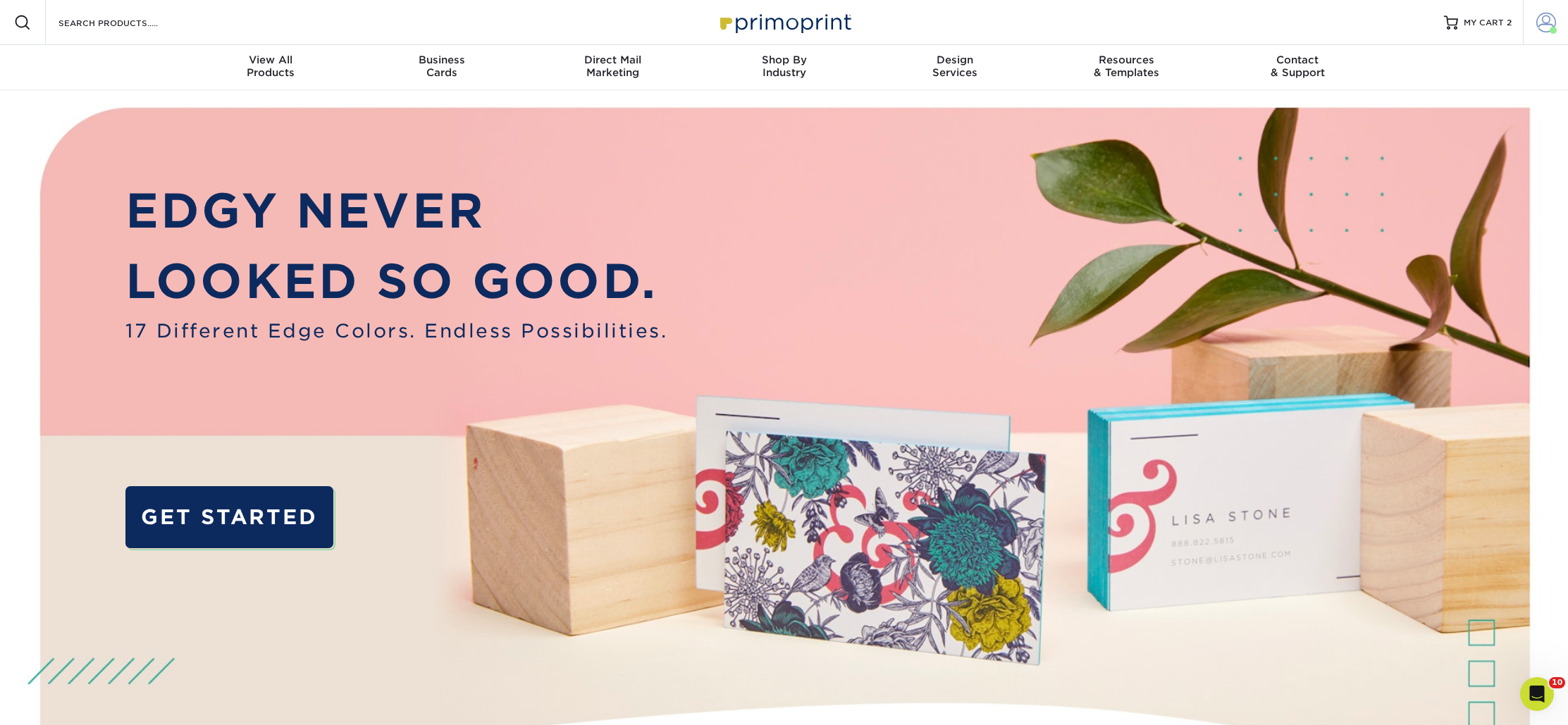
click at [1549, 24] on span at bounding box center [1545, 22] width 19 height 19
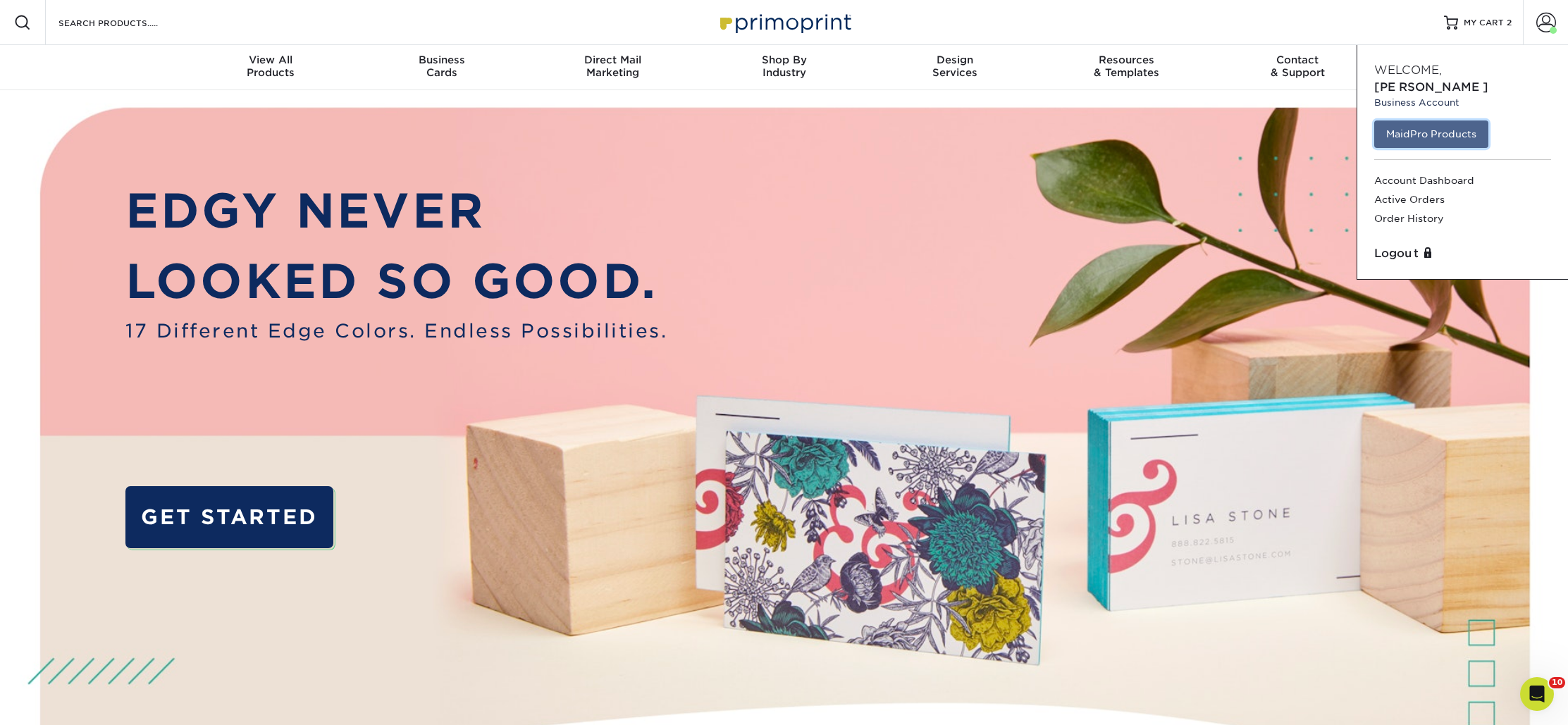
click at [1469, 127] on link "MaidPro Products" at bounding box center [1432, 134] width 115 height 27
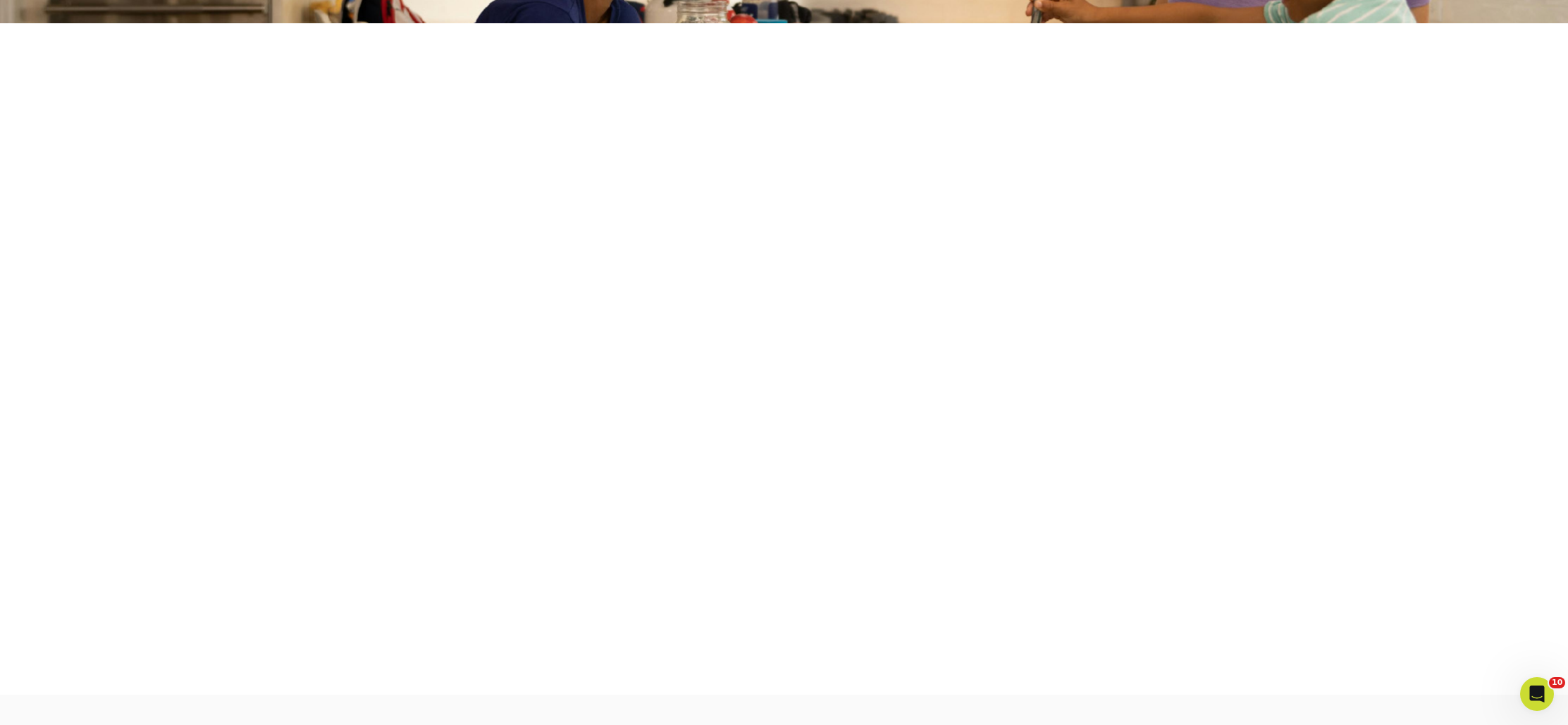
scroll to position [263, 0]
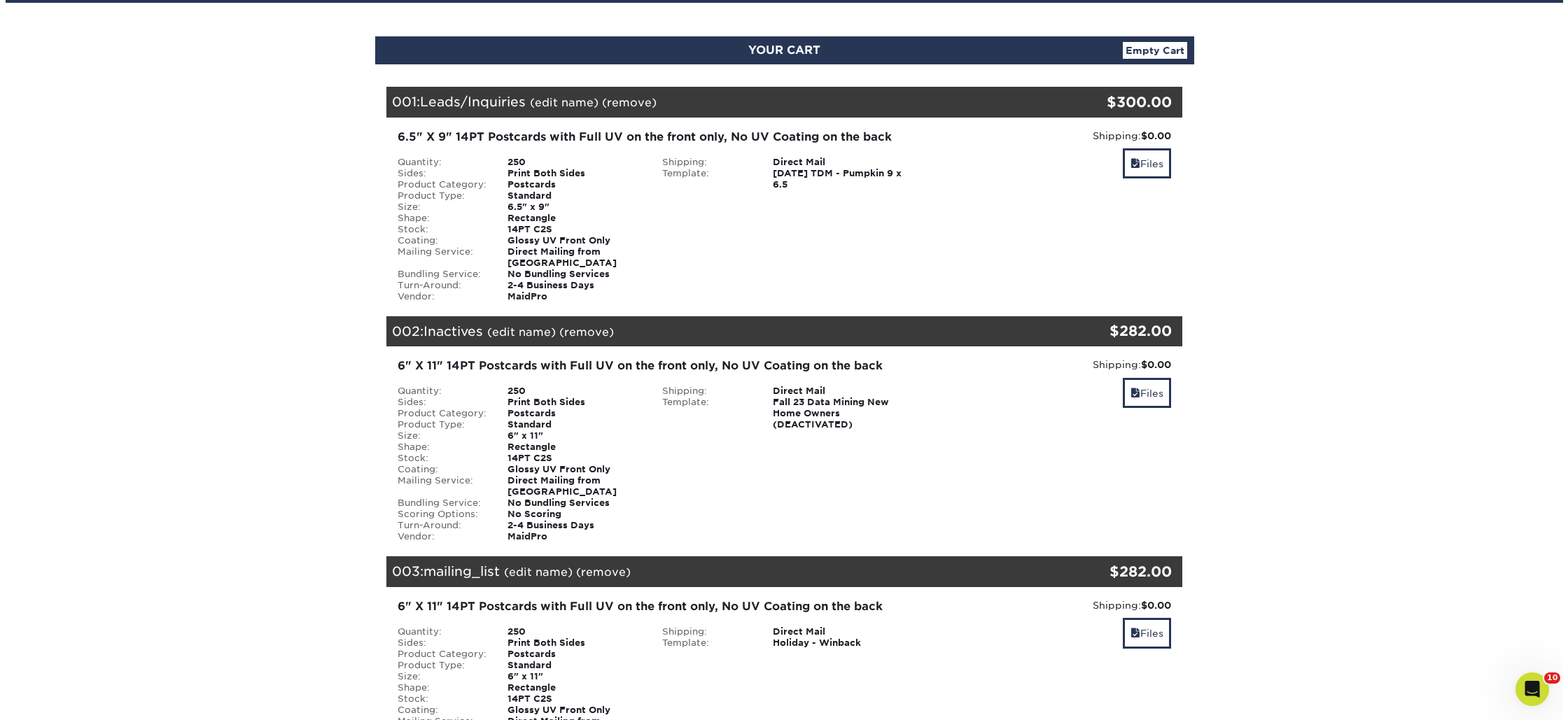
scroll to position [128, 0]
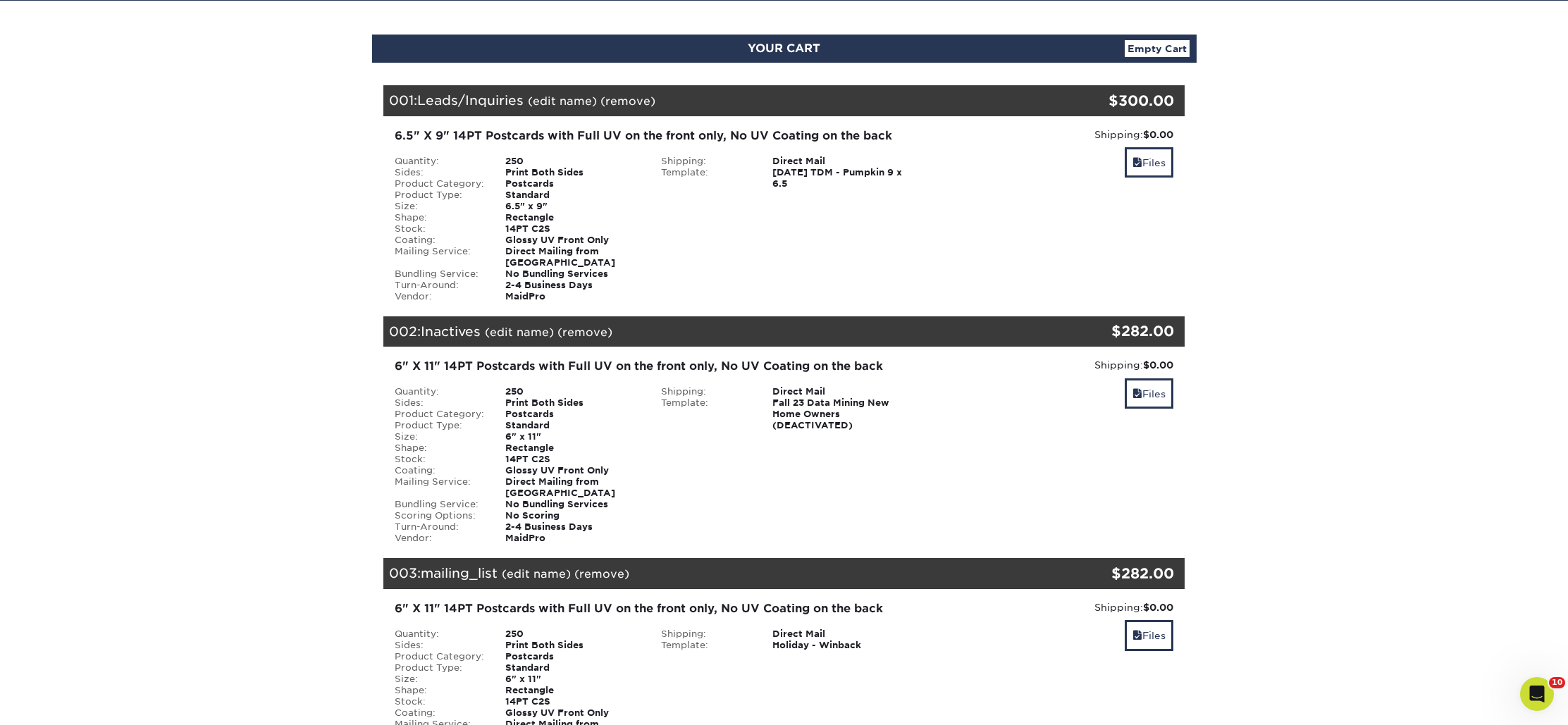
click at [537, 568] on link "(edit name)" at bounding box center [536, 574] width 69 height 13
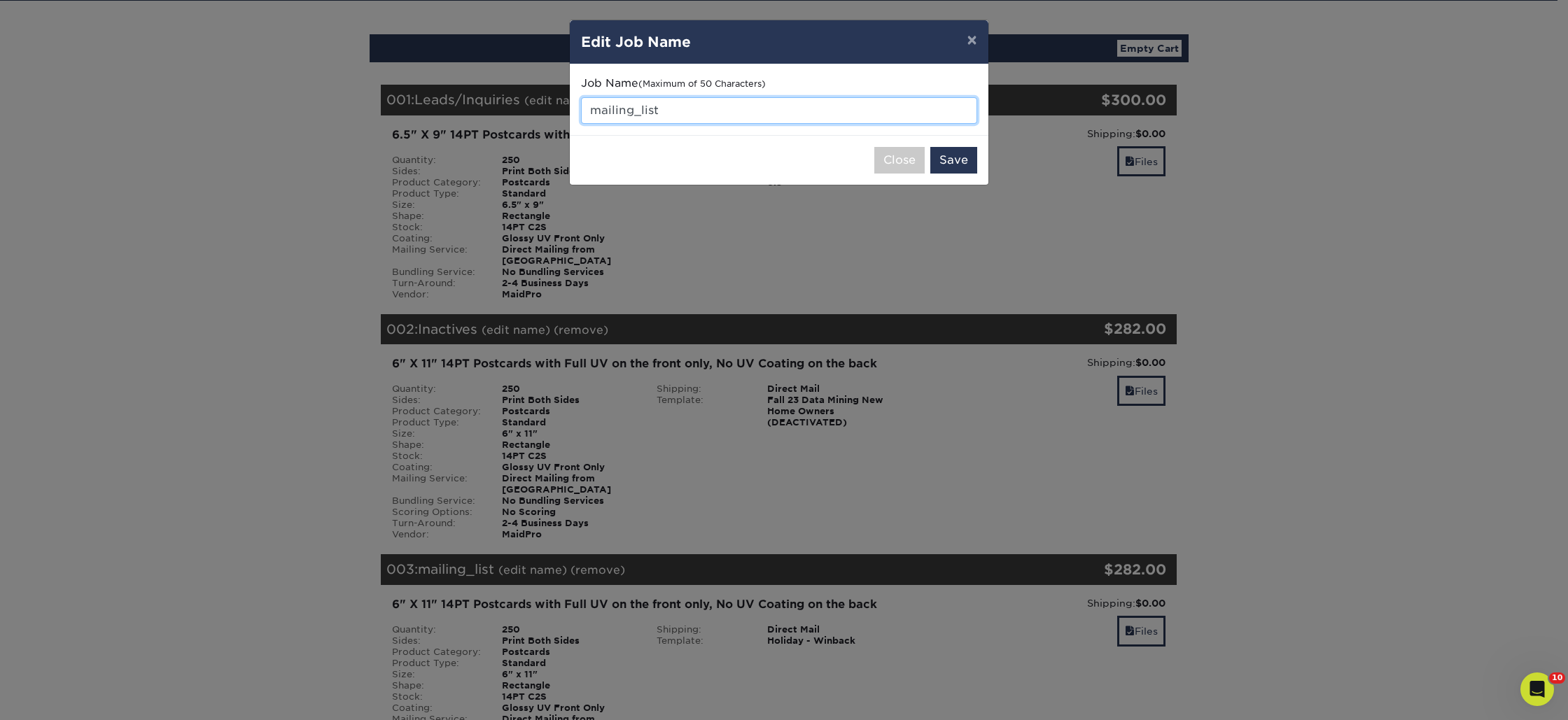
click at [691, 108] on input "mailing_list" at bounding box center [779, 110] width 397 height 27
drag, startPoint x: 691, startPoint y: 108, endPoint x: 561, endPoint y: 101, distance: 130.2
click at [561, 101] on div "× Edit Job Name Job Name (Maximum of 50 Characters) mailing_list Close Save" at bounding box center [784, 360] width 1568 height 720
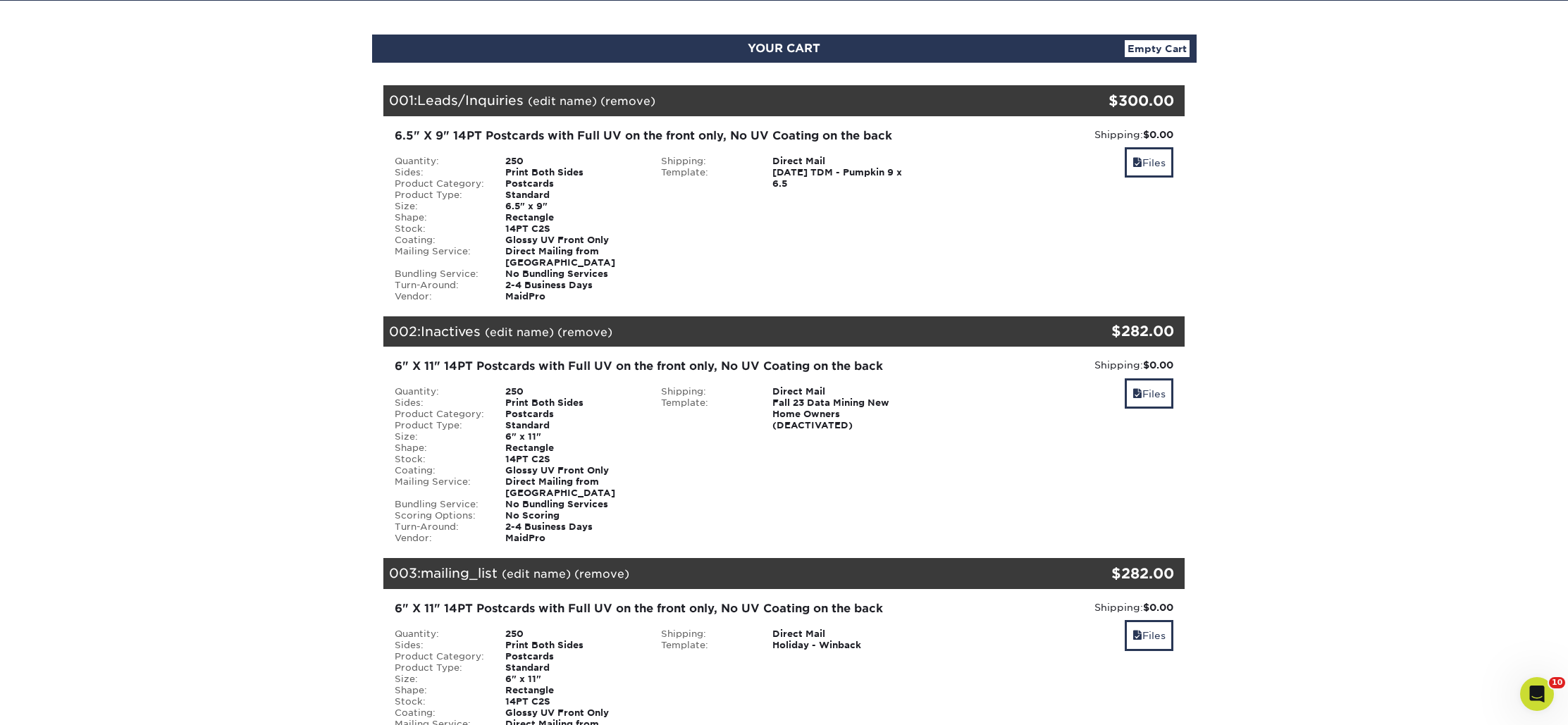
click at [534, 568] on link "(edit name)" at bounding box center [536, 574] width 69 height 13
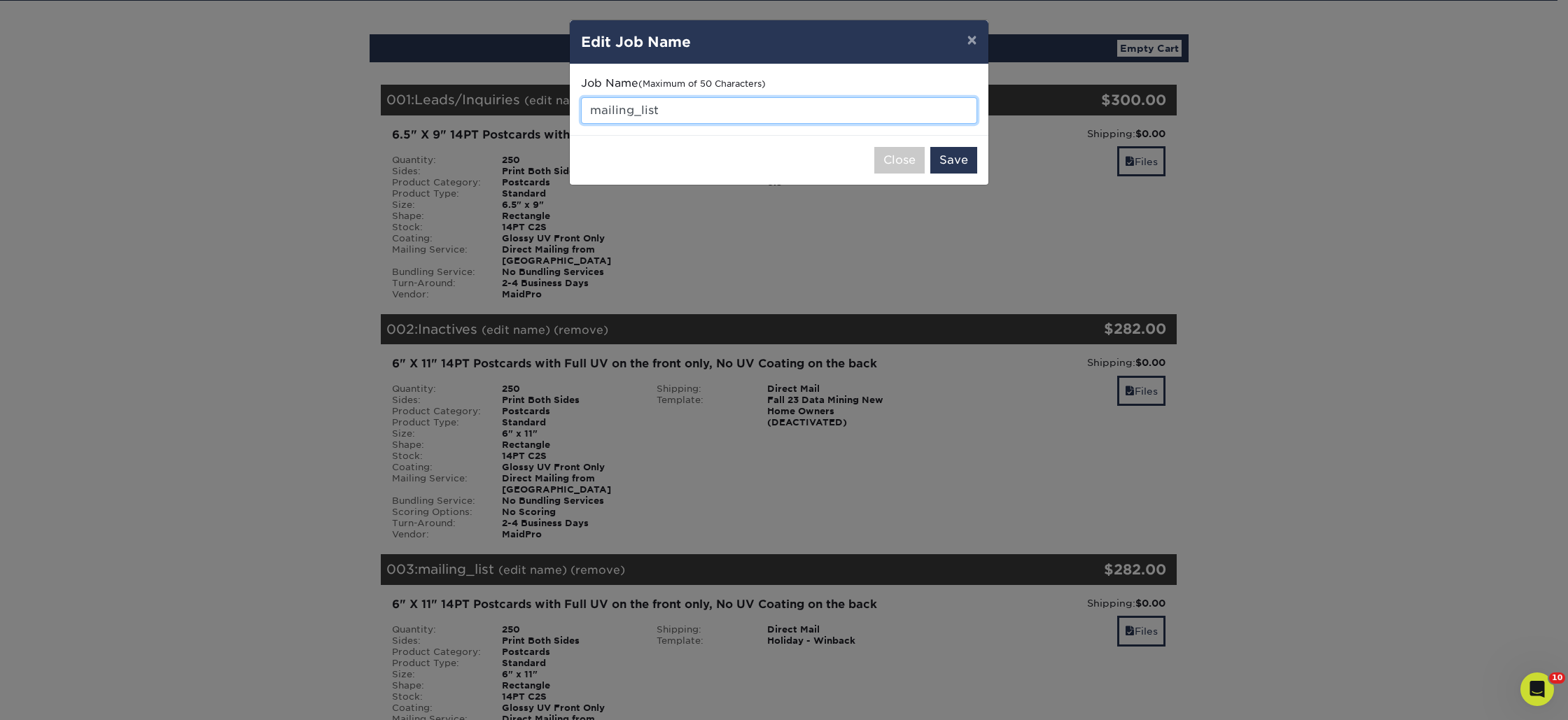
click at [673, 111] on input "mailing_list" at bounding box center [779, 110] width 397 height 27
drag, startPoint x: 672, startPoint y: 111, endPoint x: 593, endPoint y: 96, distance: 80.4
click at [593, 96] on div "Job Name (Maximum of 50 Characters) mailing_list" at bounding box center [779, 100] width 397 height 49
type input "Win Backs"
click at [959, 153] on button "Save" at bounding box center [954, 161] width 47 height 27
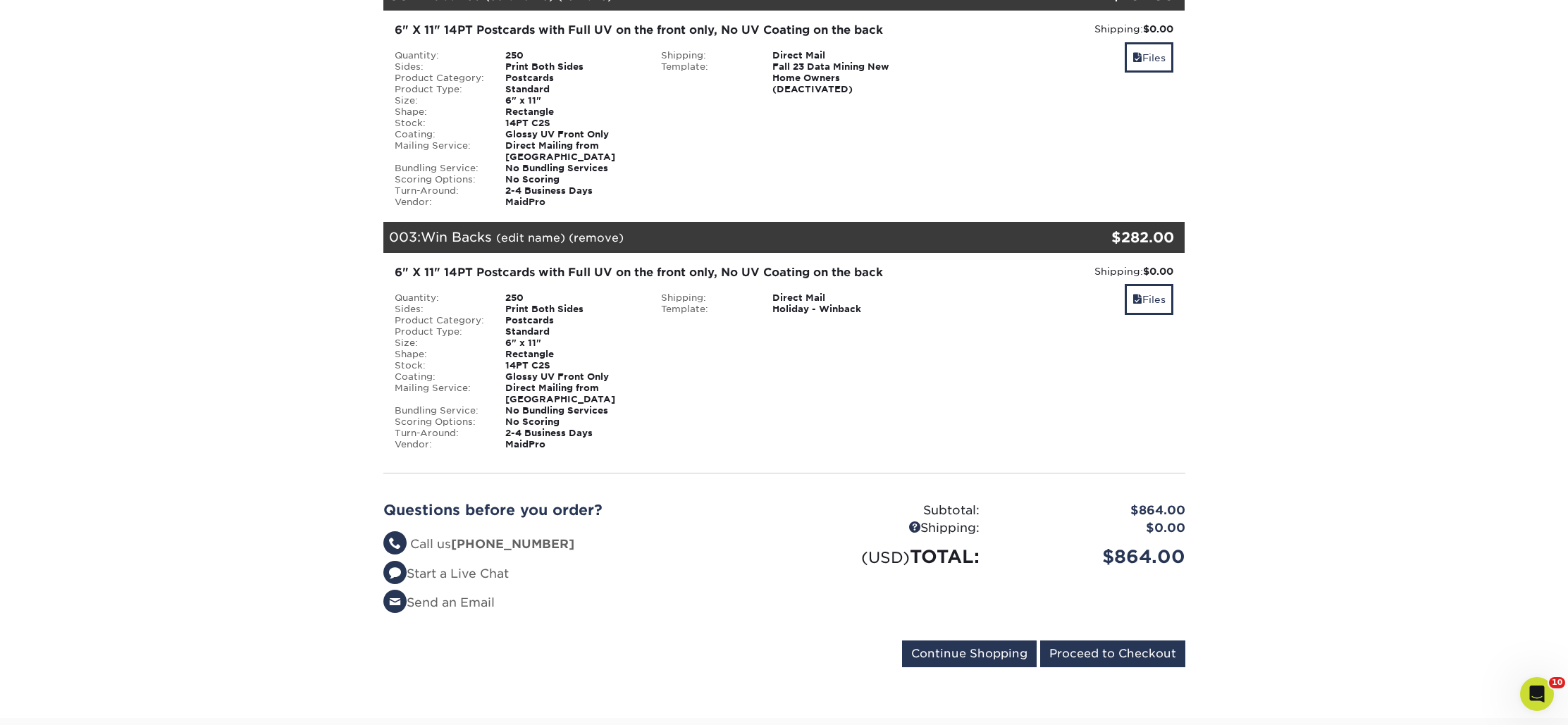
scroll to position [465, 0]
click at [1143, 284] on link "Files" at bounding box center [1149, 299] width 49 height 30
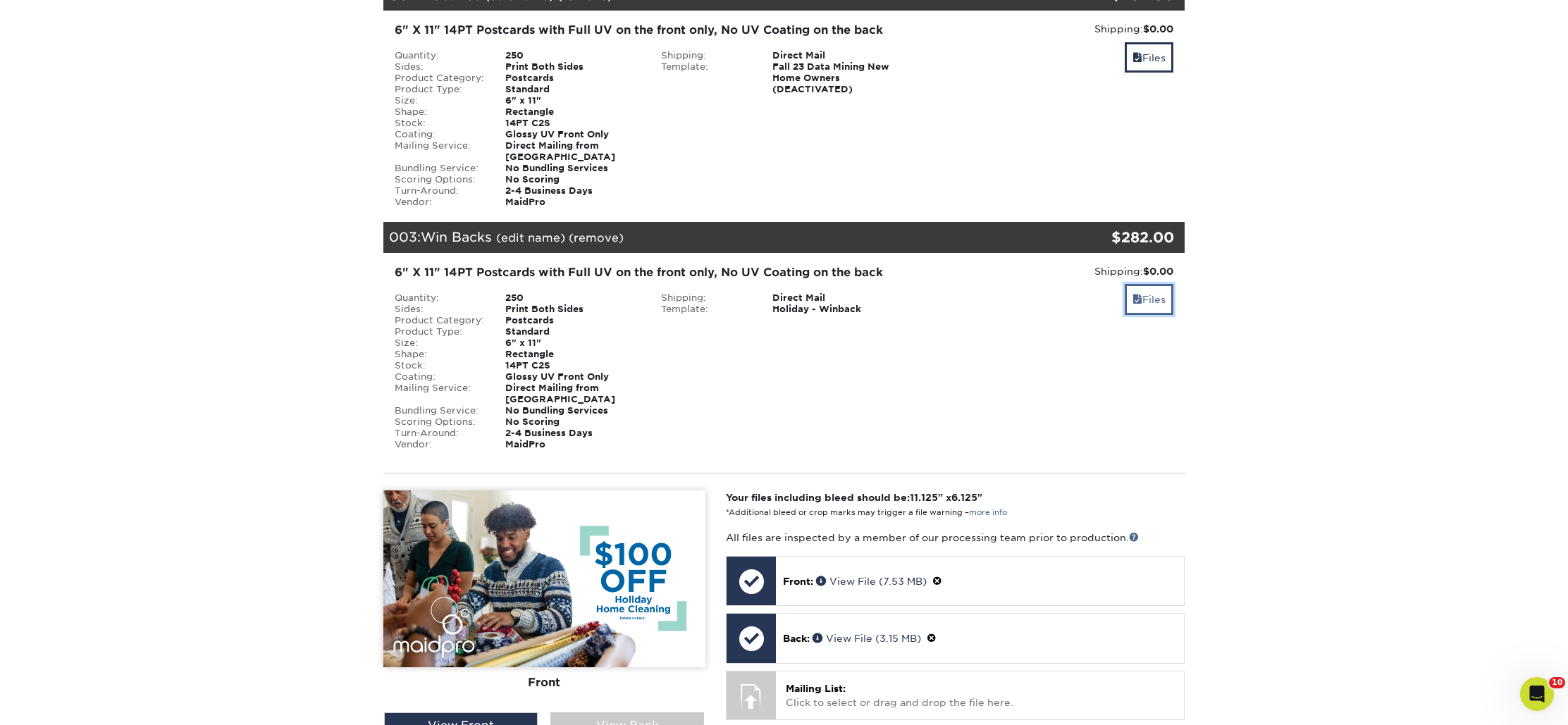
click at [1155, 284] on link "Files" at bounding box center [1149, 299] width 49 height 30
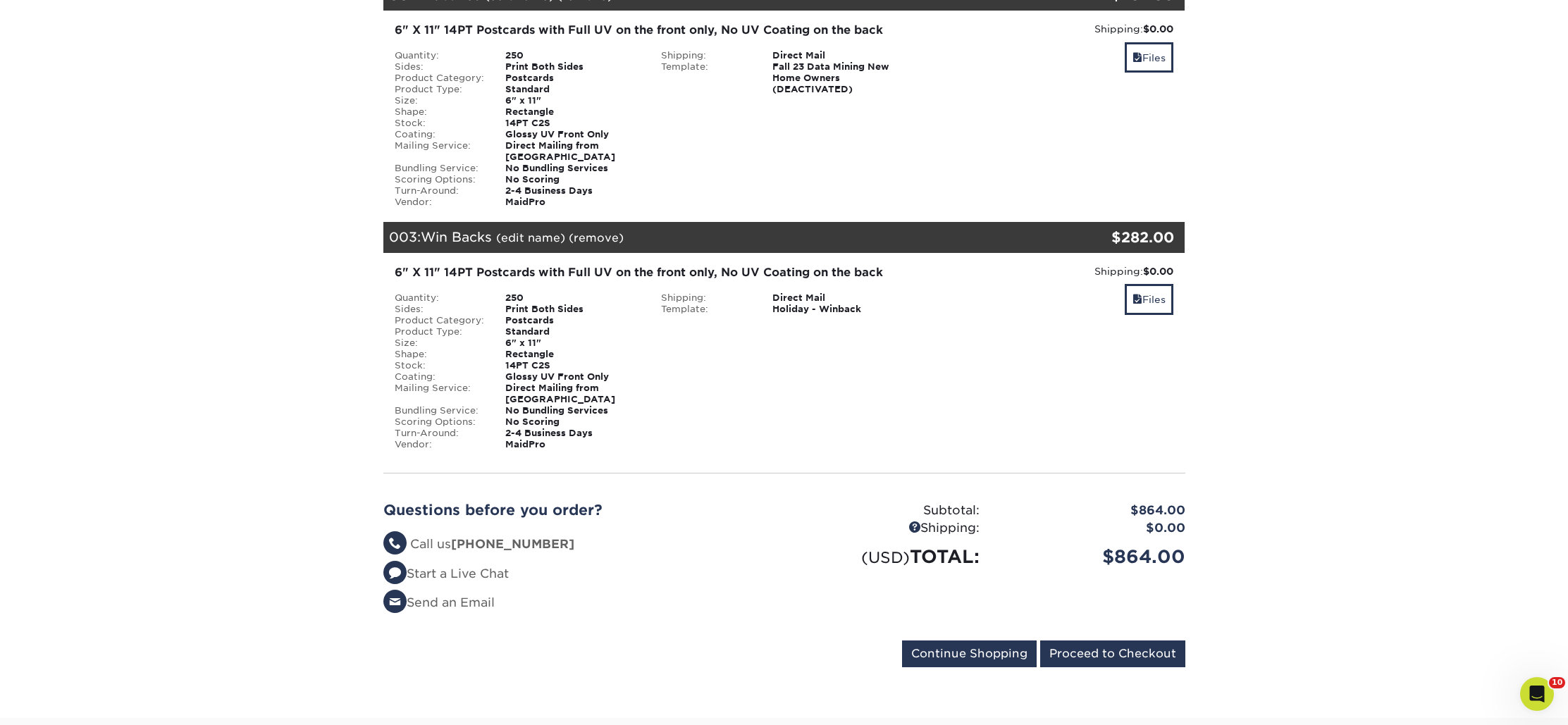
click at [1185, 269] on div "6" X 11" 14PT Postcards with Full UV on the front only, No UV Coating on the ba…" at bounding box center [784, 357] width 823 height 209
click at [1149, 284] on link "Files" at bounding box center [1149, 299] width 49 height 30
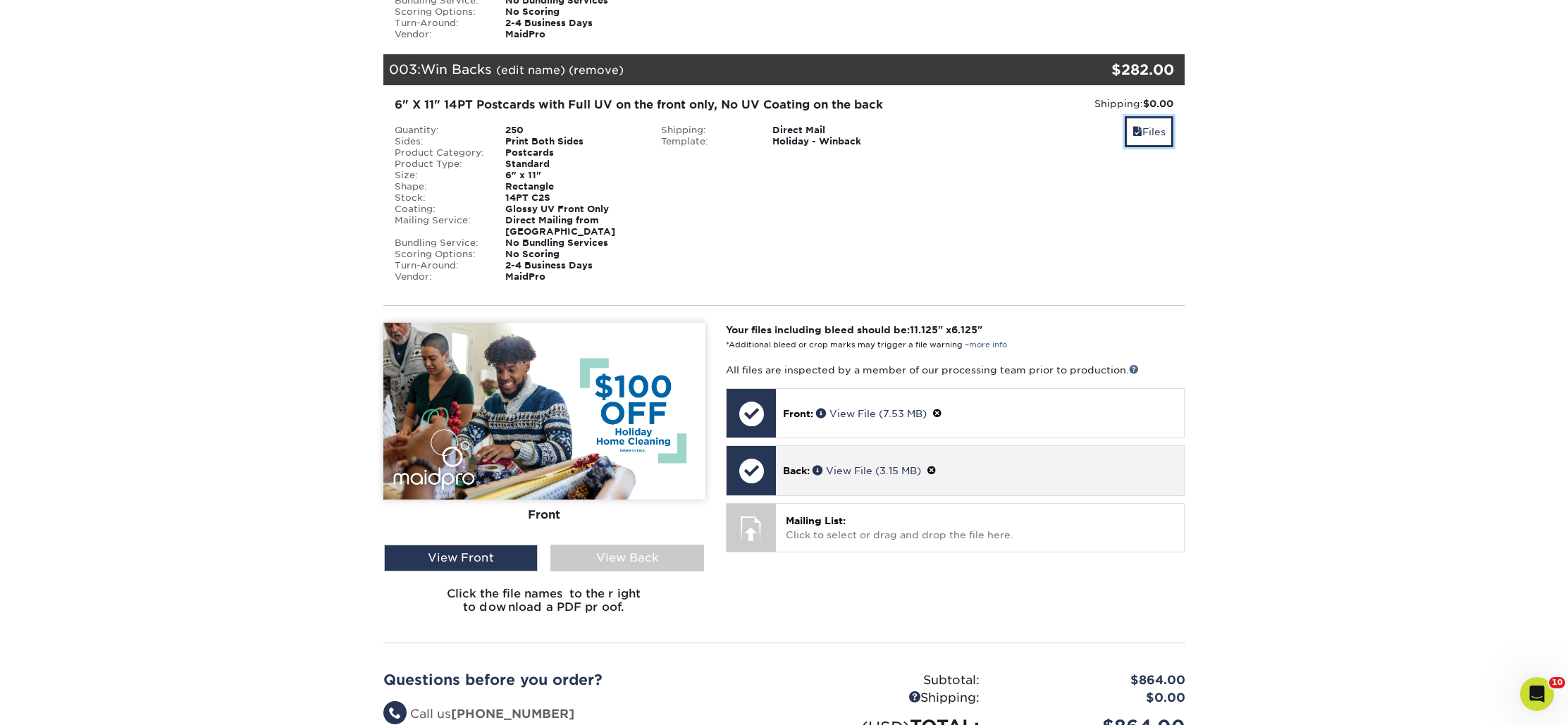
scroll to position [689, 0]
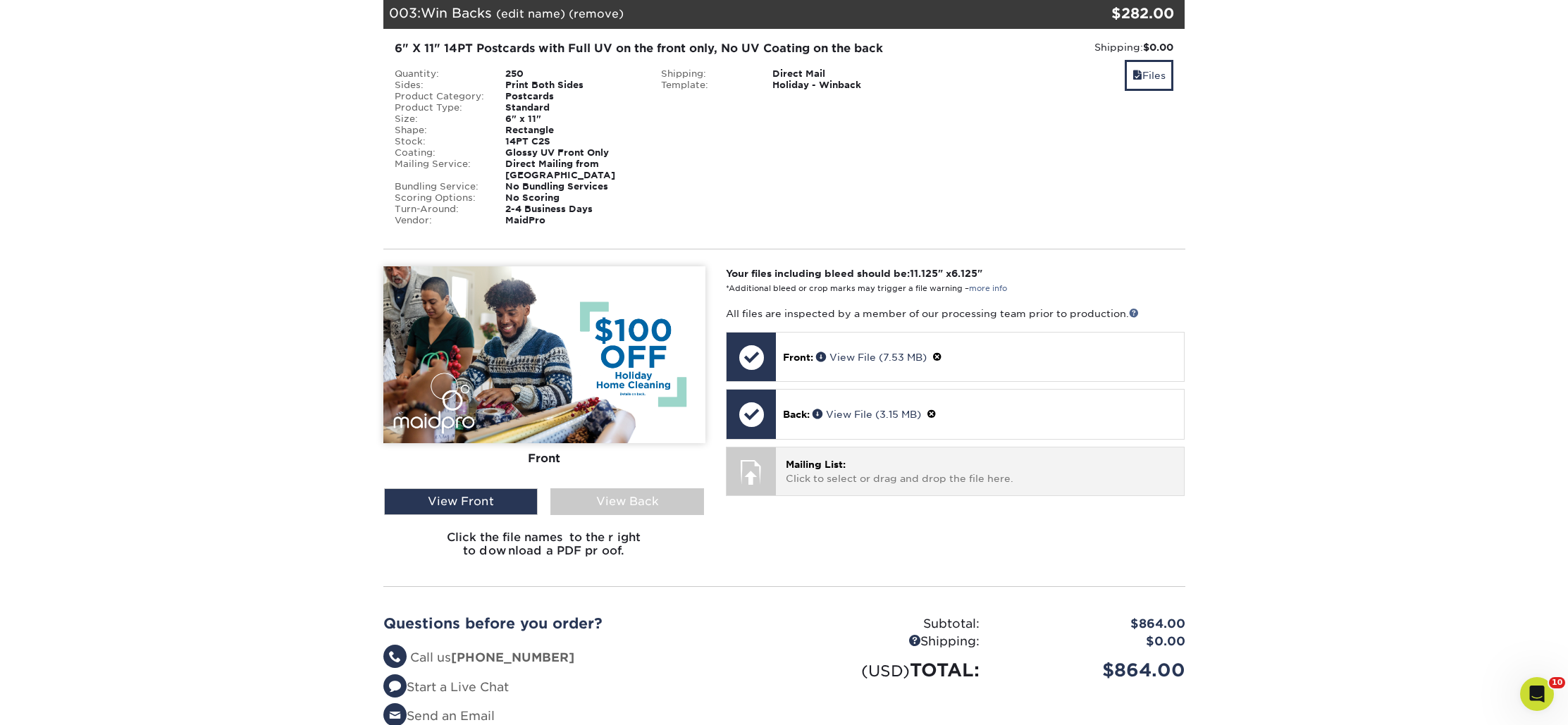
click at [961, 447] on div "Mailing List: Click to select or drag and drop the file here. Choose file" at bounding box center [979, 471] width 408 height 47
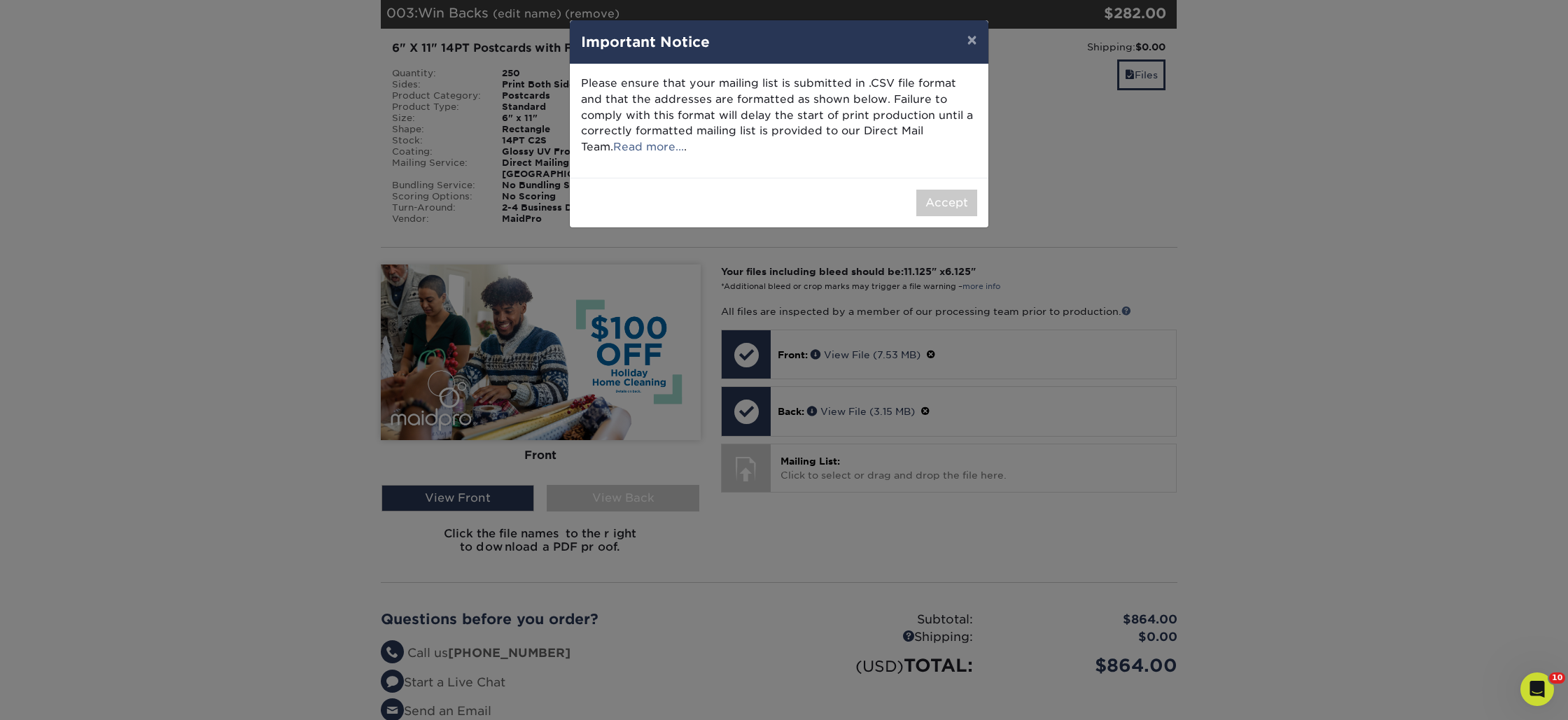
click at [941, 186] on div "Accept" at bounding box center [779, 202] width 418 height 49
click at [940, 199] on button "Accept" at bounding box center [946, 203] width 61 height 27
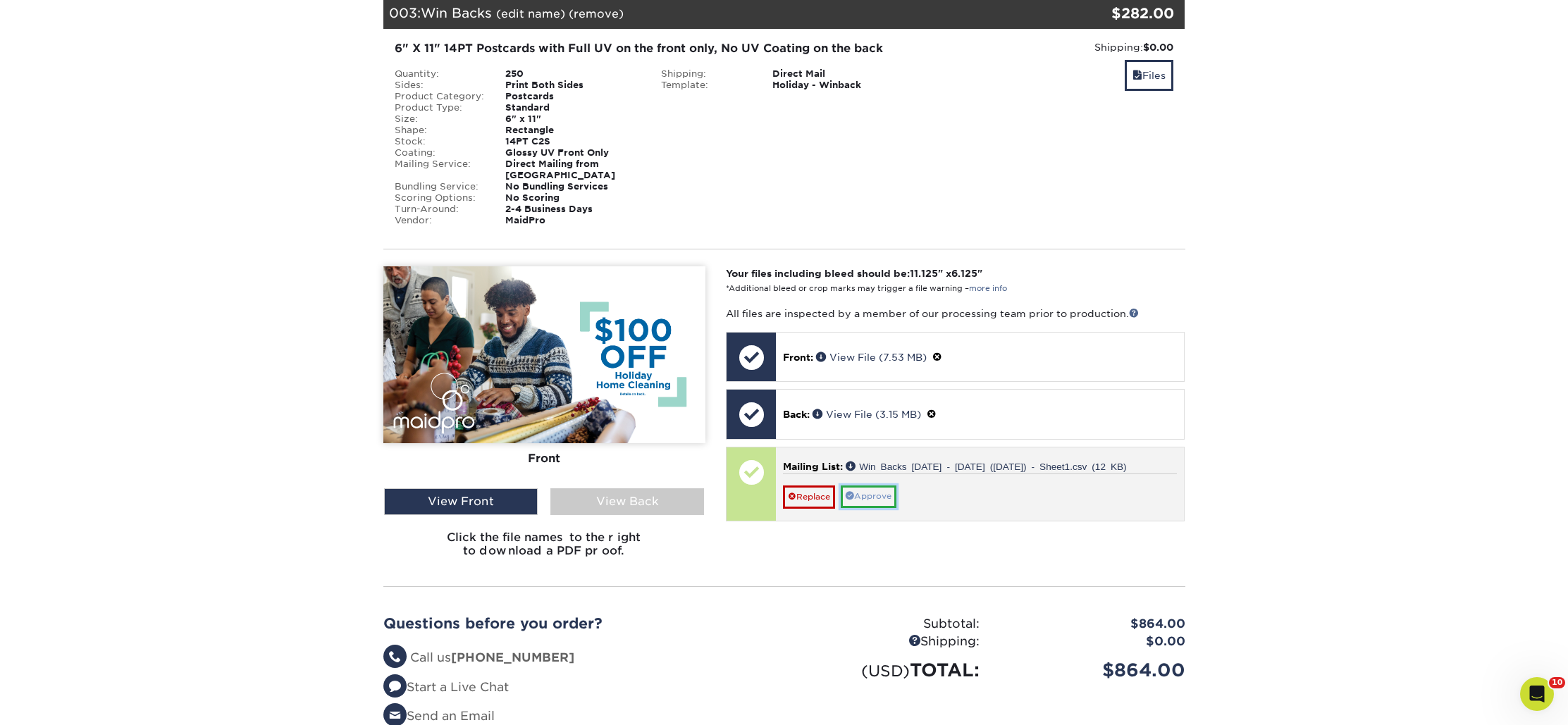
click at [889, 485] on link "Approve" at bounding box center [868, 496] width 56 height 22
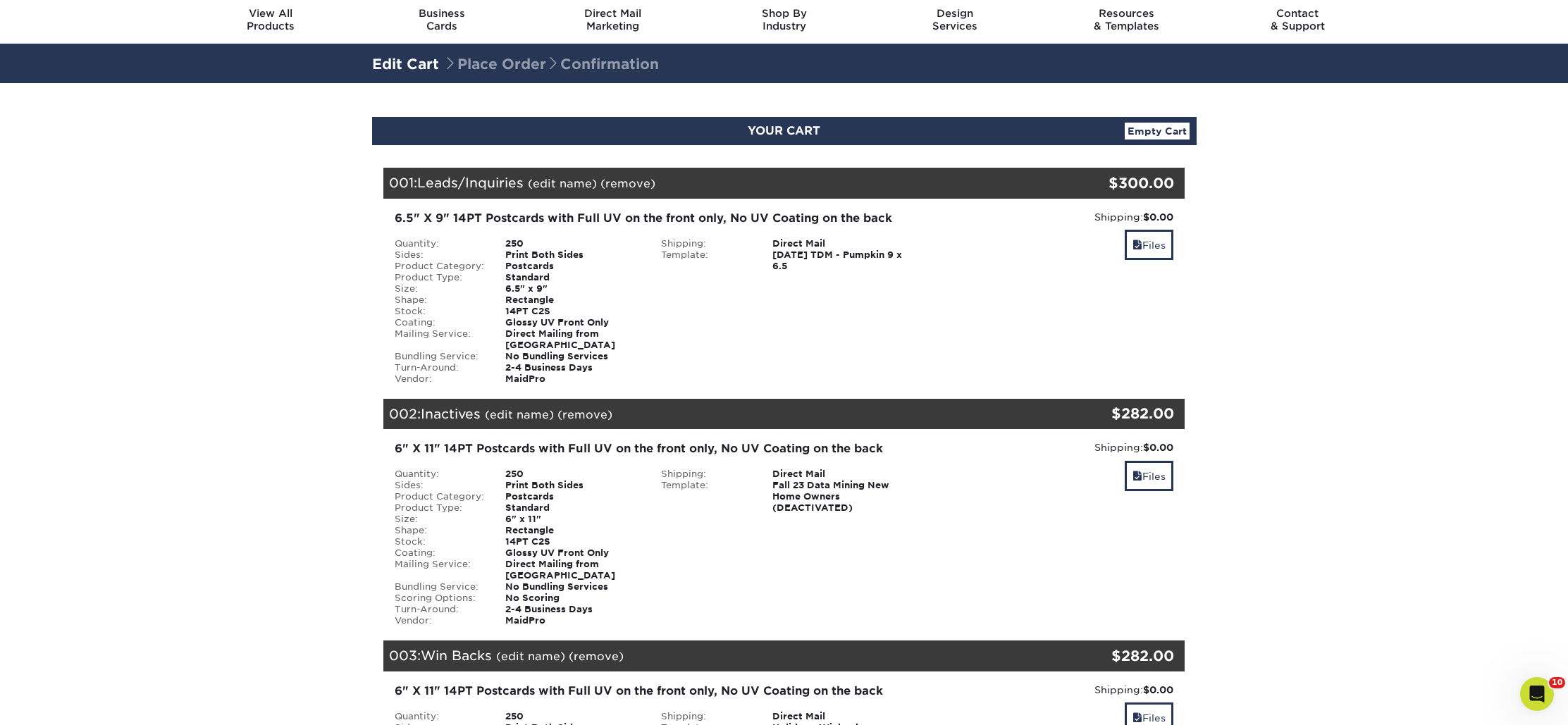
scroll to position [0, 0]
